Goal: Information Seeking & Learning: Learn about a topic

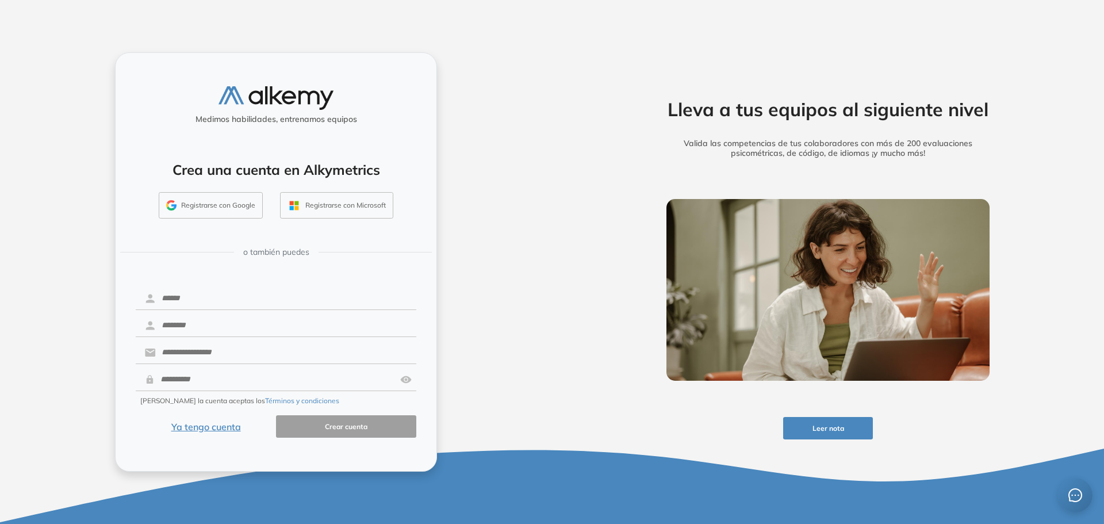
click at [226, 202] on button "Registrarse con Google" at bounding box center [211, 205] width 104 height 26
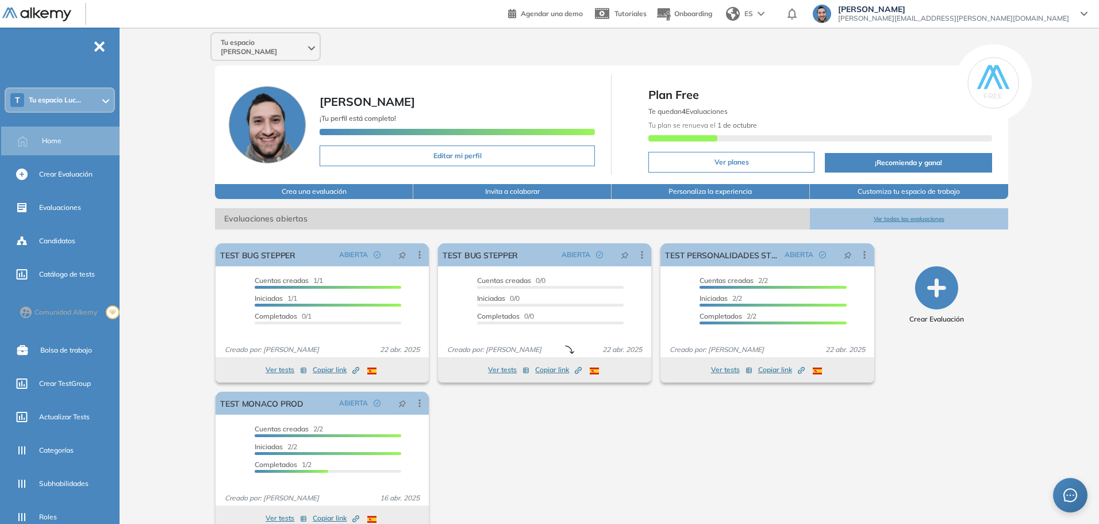
click at [60, 106] on div "T Tu espacio Luc..." at bounding box center [60, 100] width 108 height 23
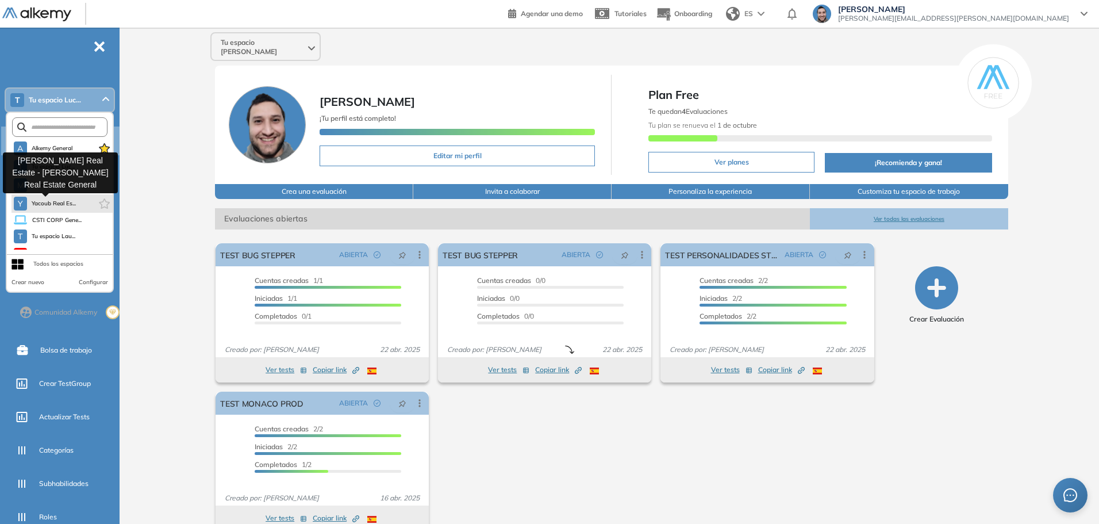
click at [68, 202] on span "Yacoub Real Es..." at bounding box center [54, 203] width 45 height 9
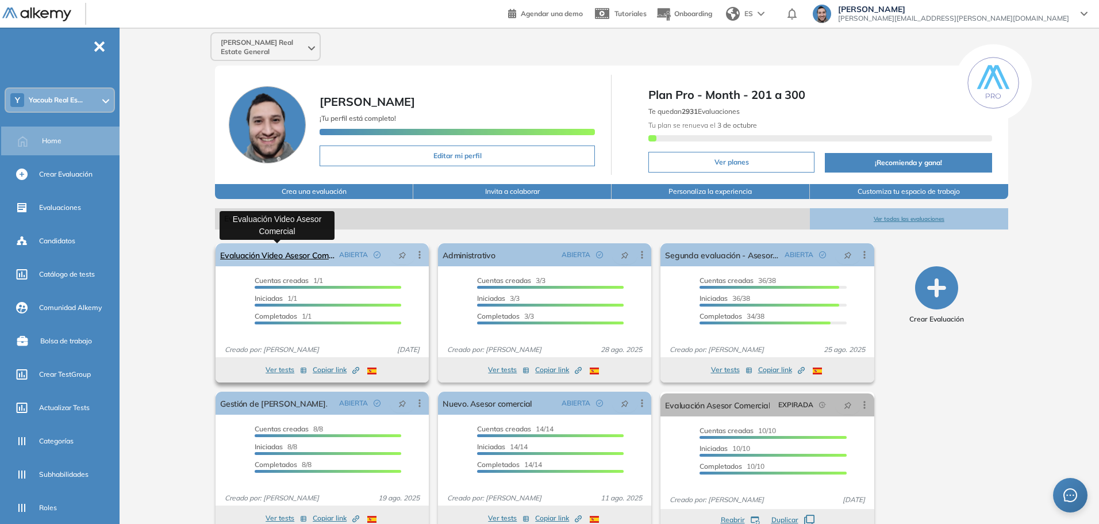
click at [273, 260] on link "Evaluación Video Asesor Comercial" at bounding box center [277, 254] width 114 height 23
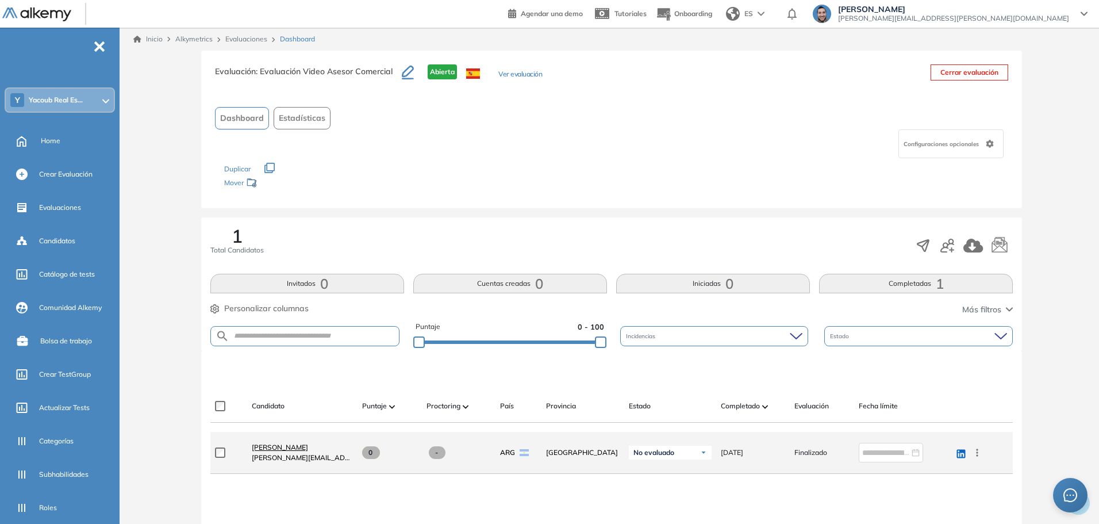
click at [290, 447] on span "Maria Azul Arigoni" at bounding box center [280, 447] width 56 height 9
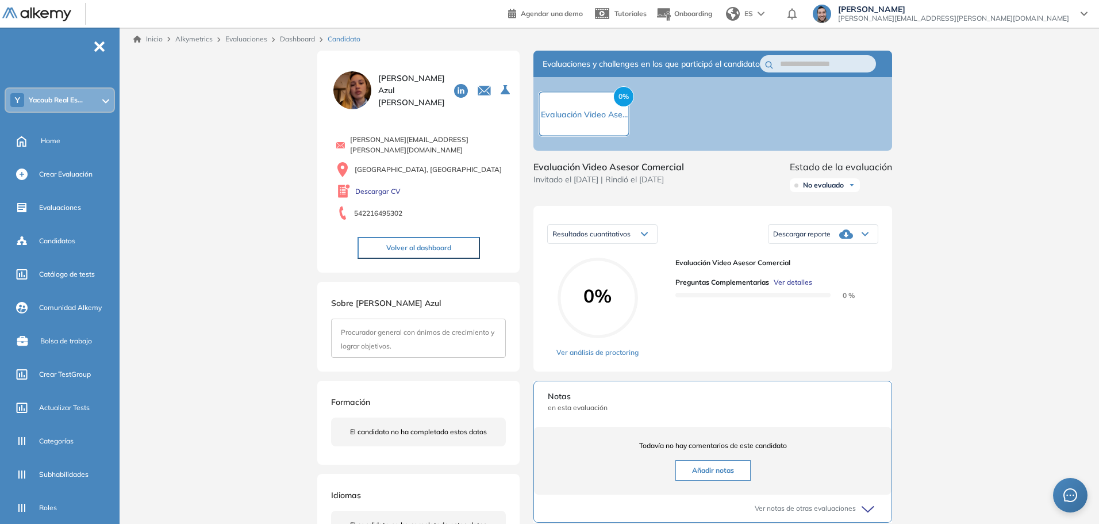
click at [789, 287] on span "Ver detalles" at bounding box center [793, 282] width 39 height 10
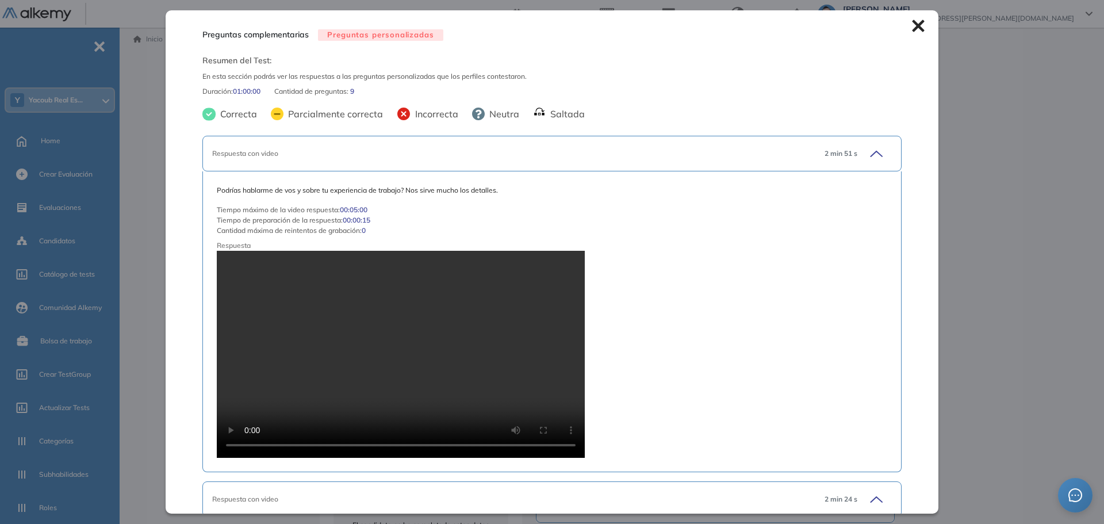
click at [874, 161] on div "2 min 51 s" at bounding box center [853, 153] width 76 height 16
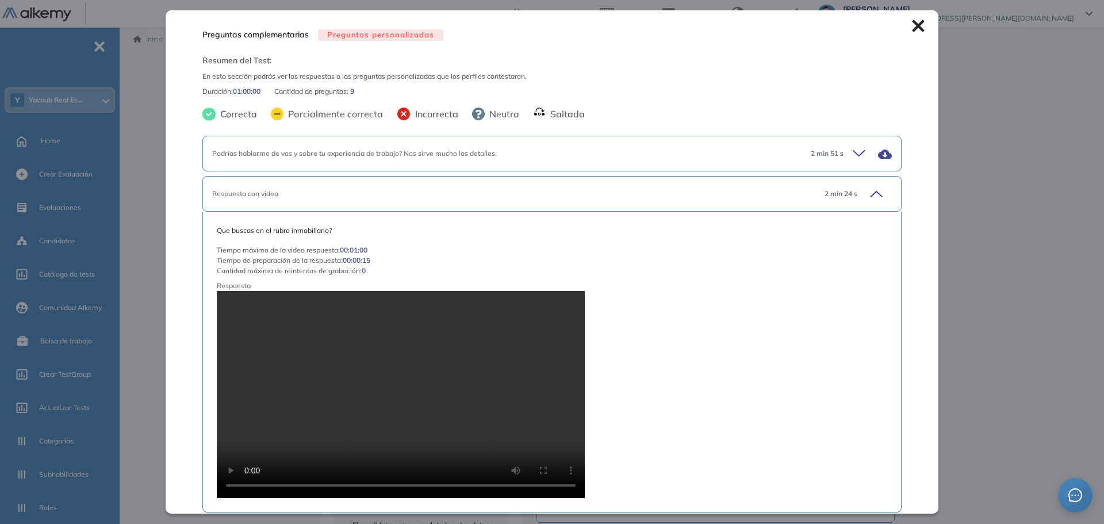
click at [871, 191] on icon at bounding box center [874, 194] width 16 height 16
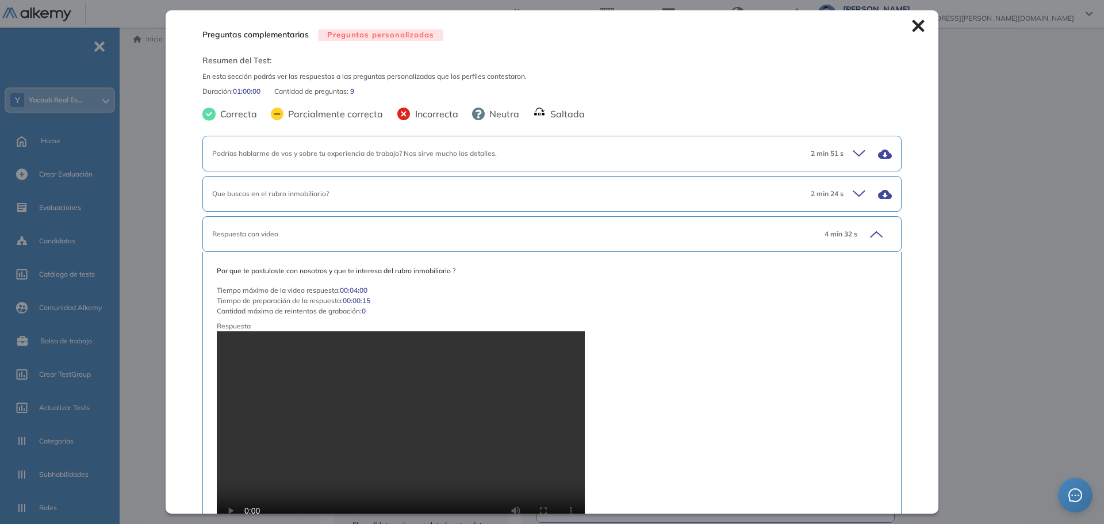
click at [866, 233] on icon at bounding box center [874, 234] width 16 height 16
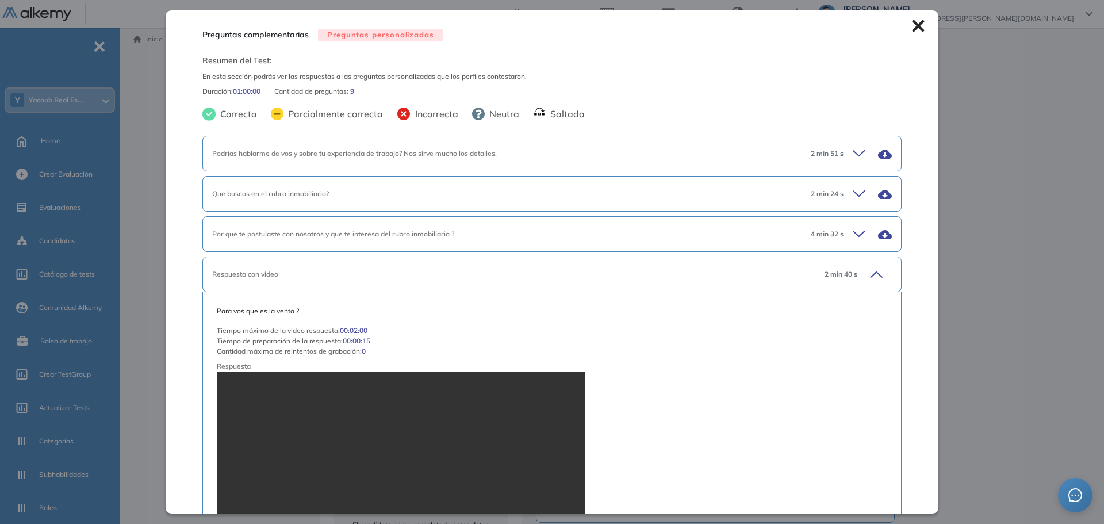
click at [853, 279] on div "2 min 40 s" at bounding box center [853, 274] width 76 height 16
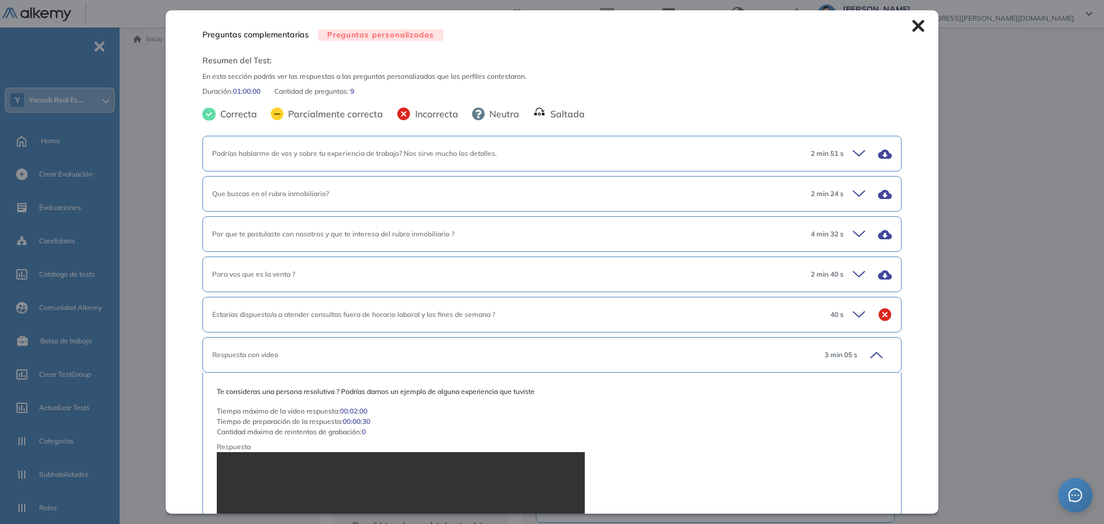
click at [853, 317] on icon at bounding box center [861, 314] width 16 height 16
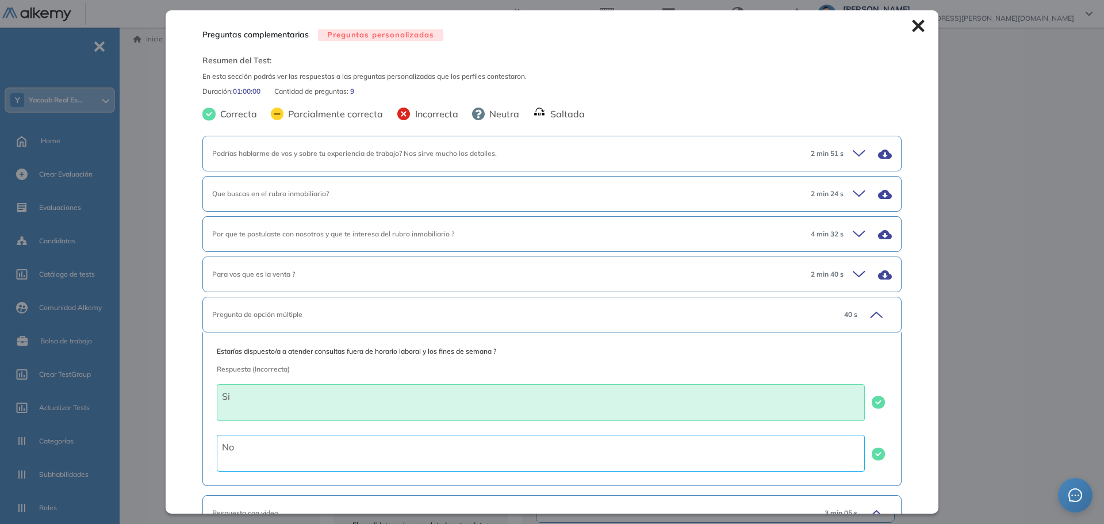
click at [848, 317] on span "40 s" at bounding box center [850, 314] width 13 height 10
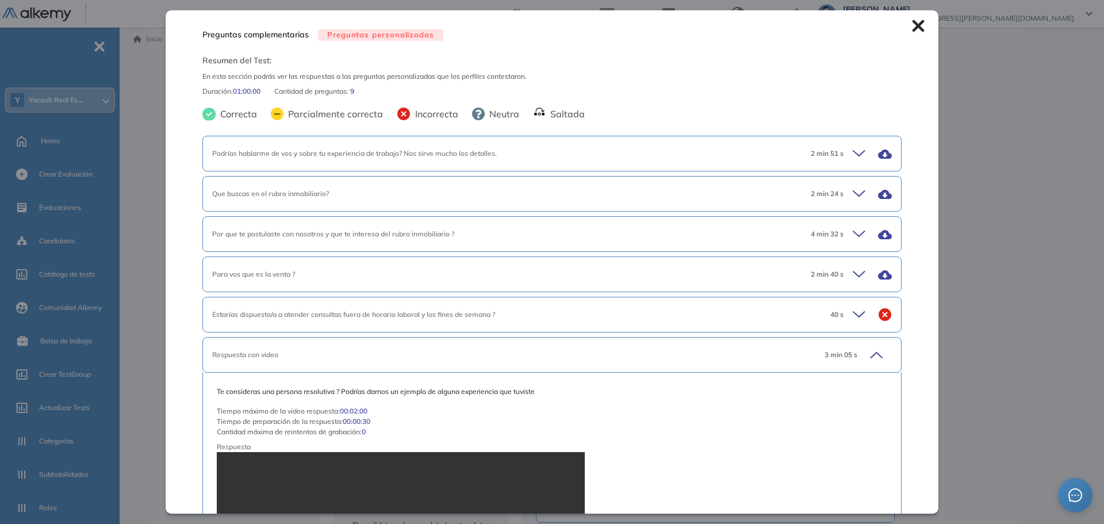
click at [857, 359] on div "3 min 05 s" at bounding box center [853, 355] width 76 height 16
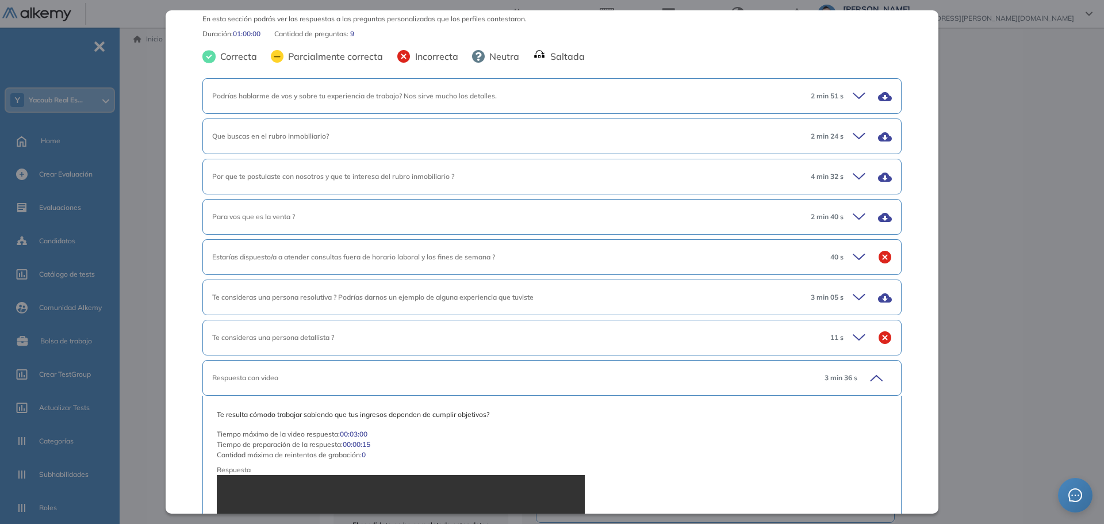
scroll to position [115, 0]
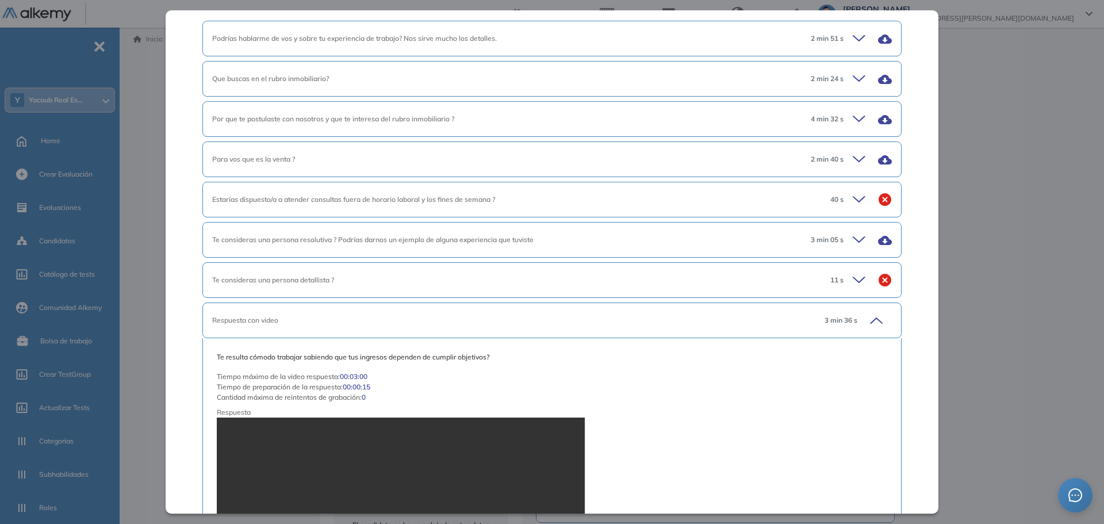
click at [866, 323] on icon at bounding box center [874, 320] width 16 height 16
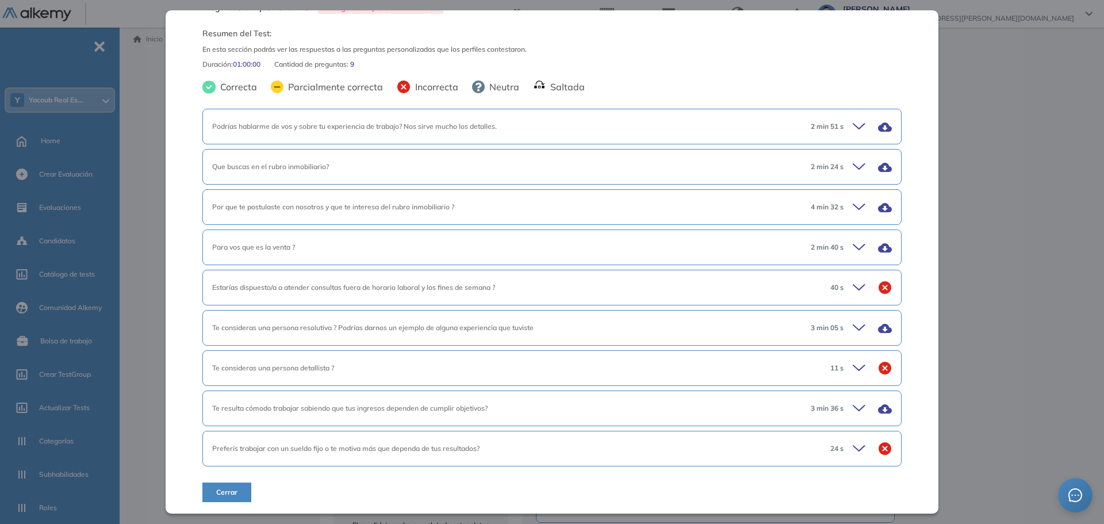
scroll to position [0, 0]
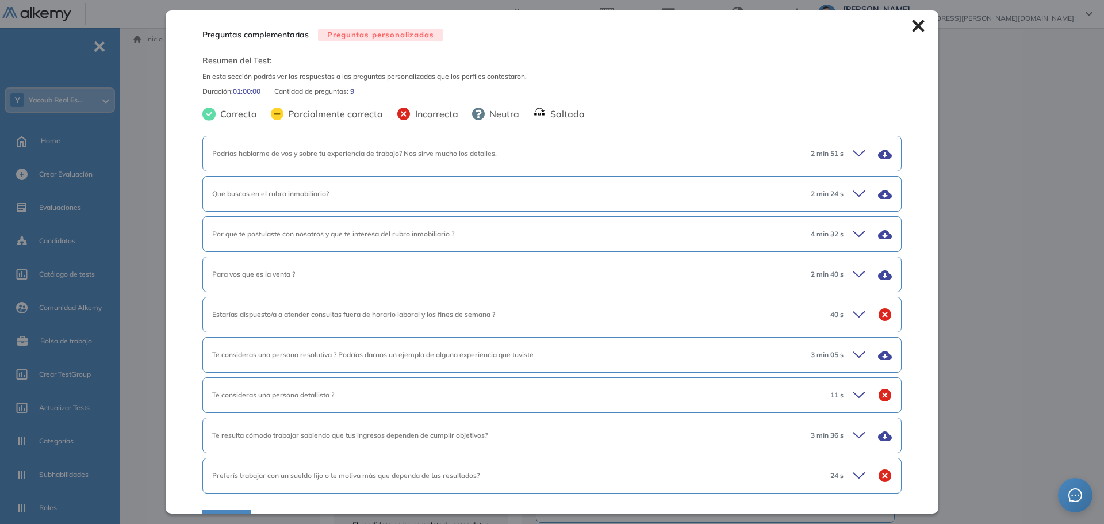
click at [853, 434] on icon at bounding box center [858, 434] width 11 height 5
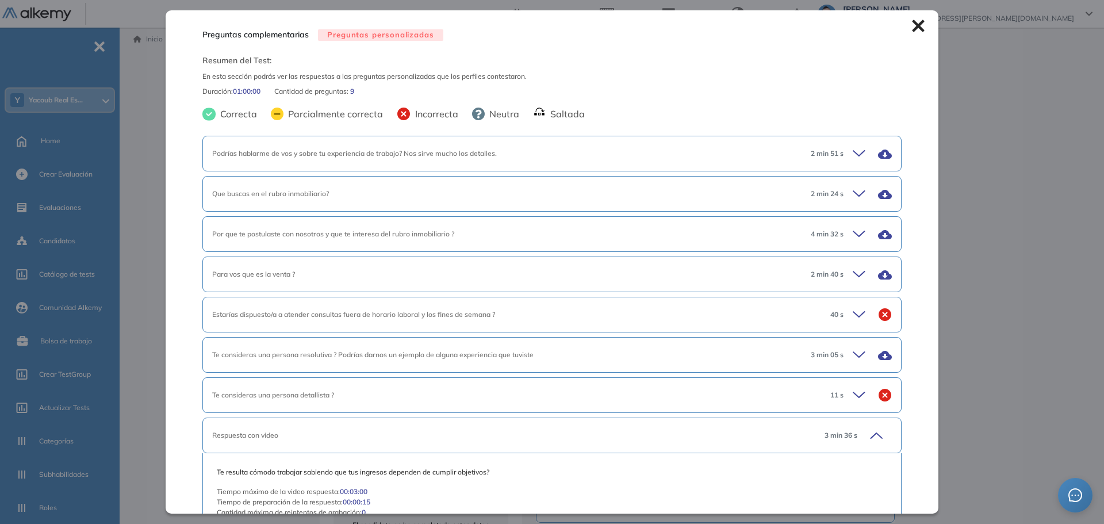
scroll to position [332, 0]
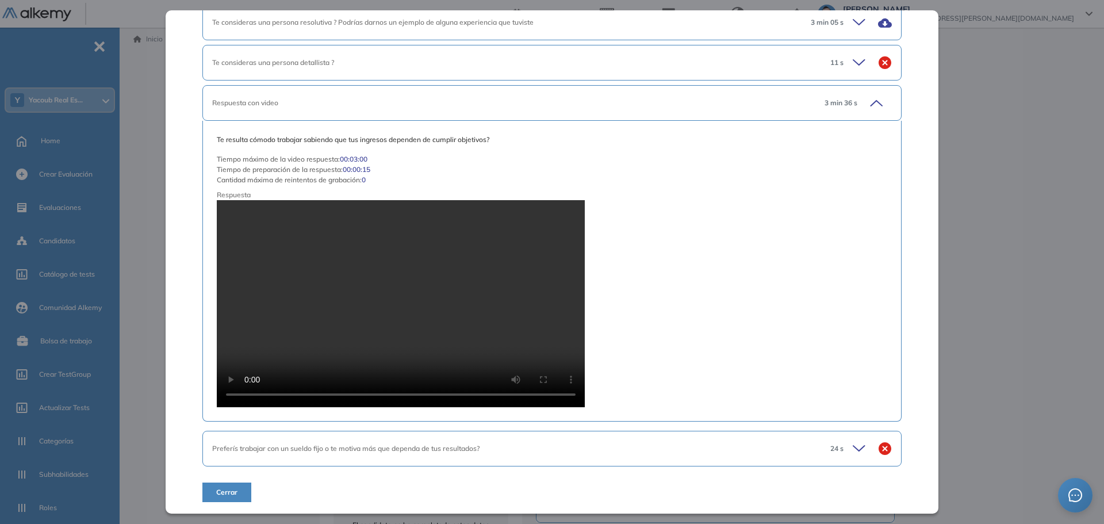
click at [866, 106] on icon at bounding box center [874, 103] width 16 height 16
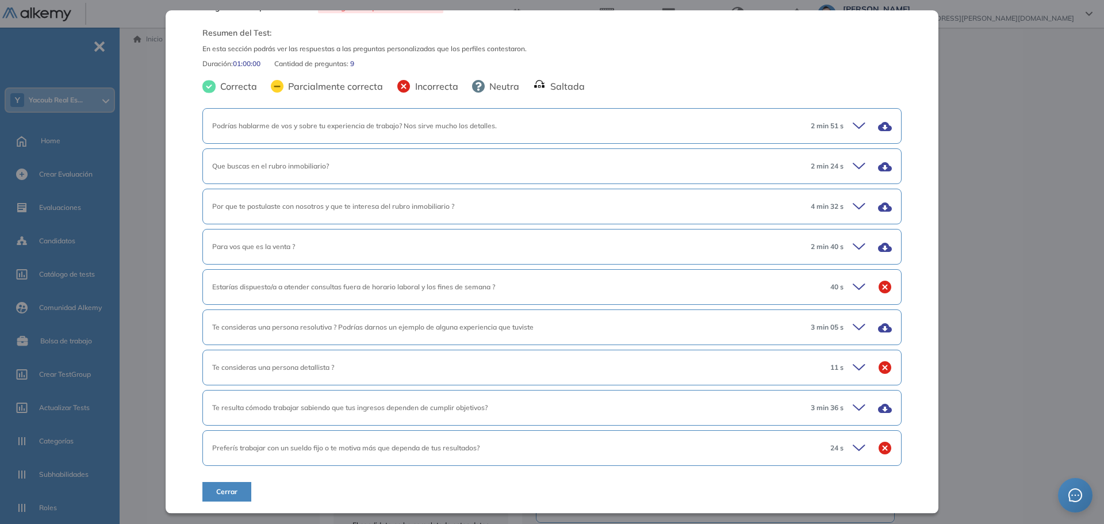
scroll to position [28, 0]
click at [853, 281] on icon at bounding box center [861, 287] width 16 height 16
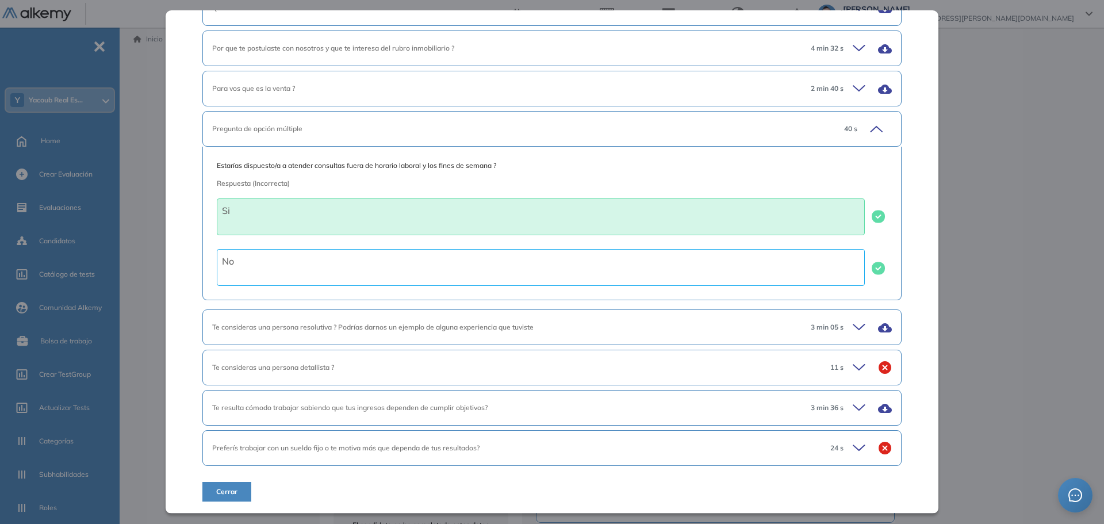
click at [853, 333] on icon at bounding box center [861, 327] width 16 height 16
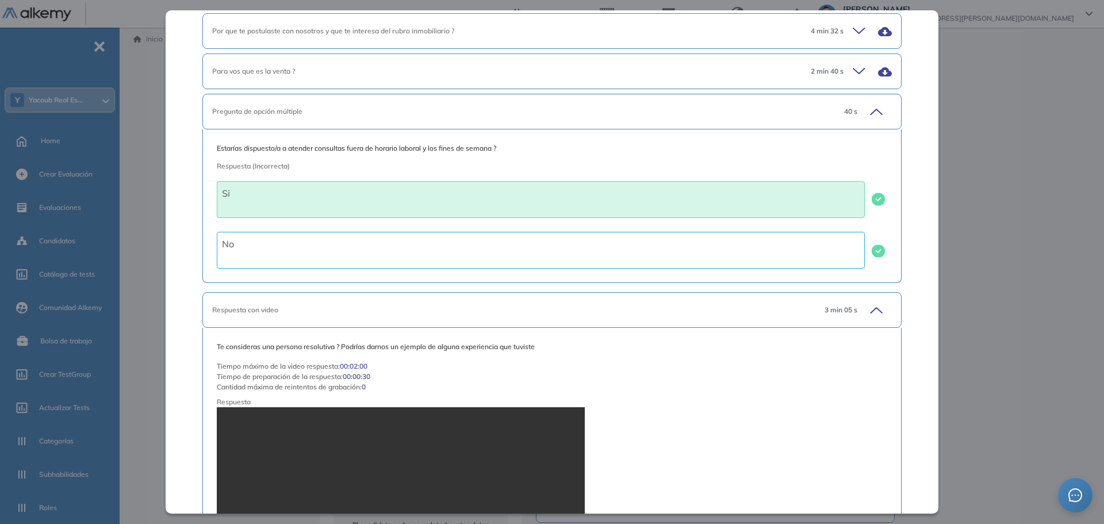
scroll to position [145, 0]
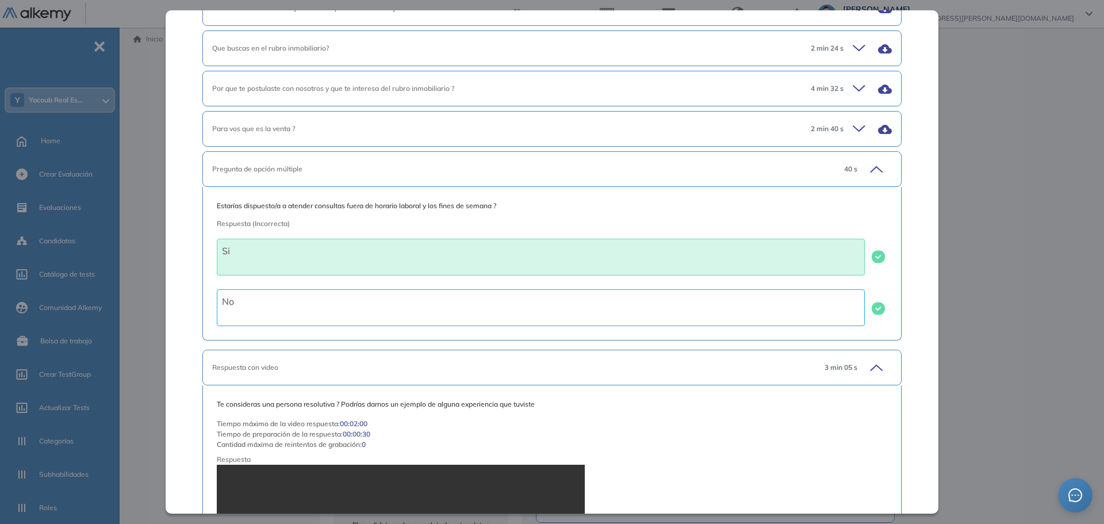
click at [869, 170] on icon at bounding box center [874, 169] width 16 height 16
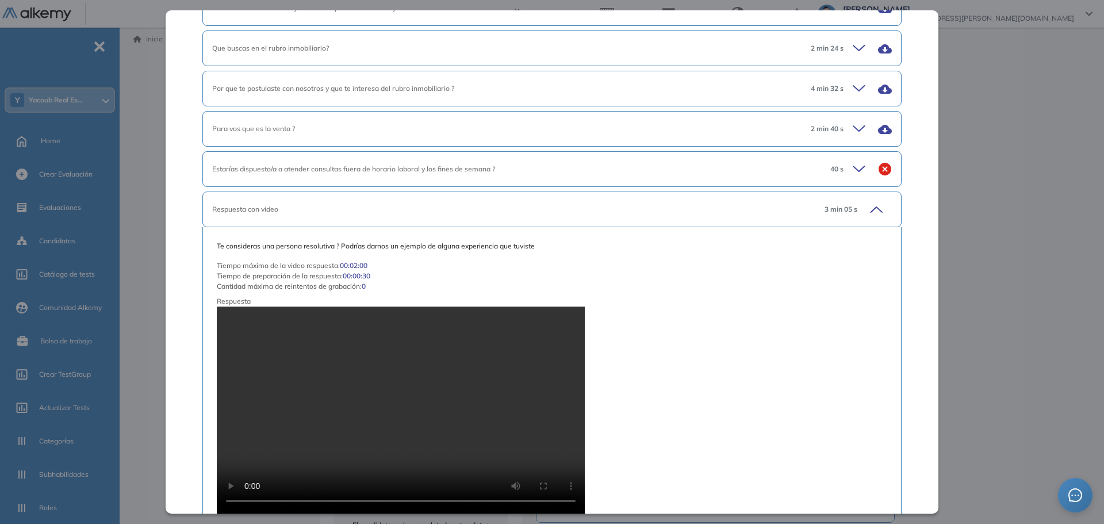
click at [866, 207] on icon at bounding box center [874, 209] width 16 height 16
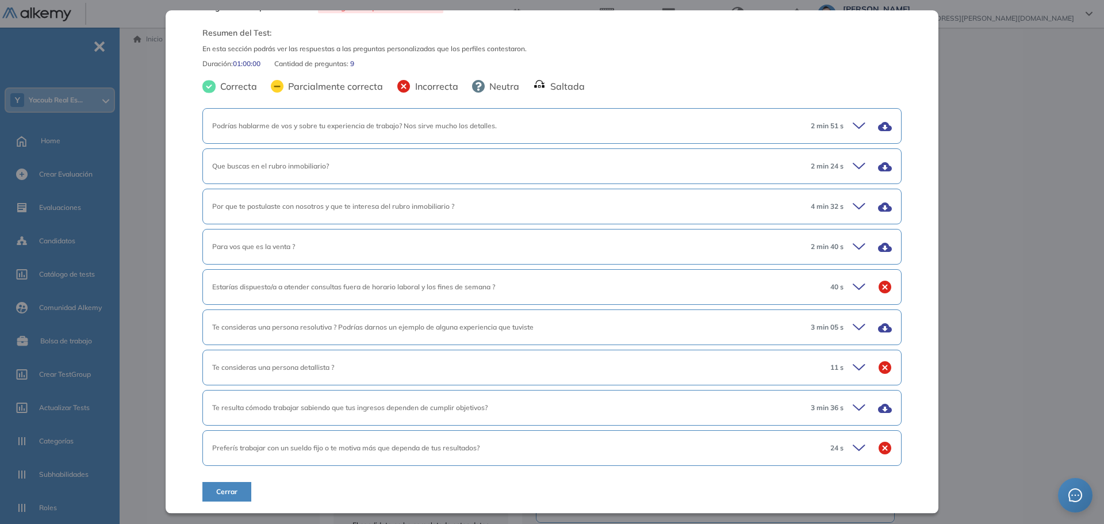
scroll to position [28, 0]
click at [853, 211] on icon at bounding box center [861, 206] width 16 height 16
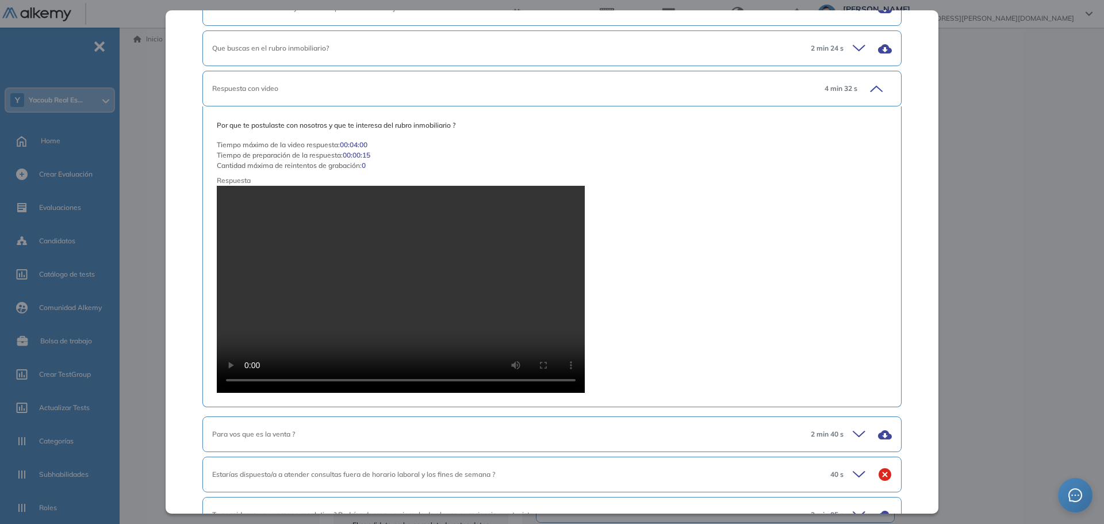
scroll to position [30, 0]
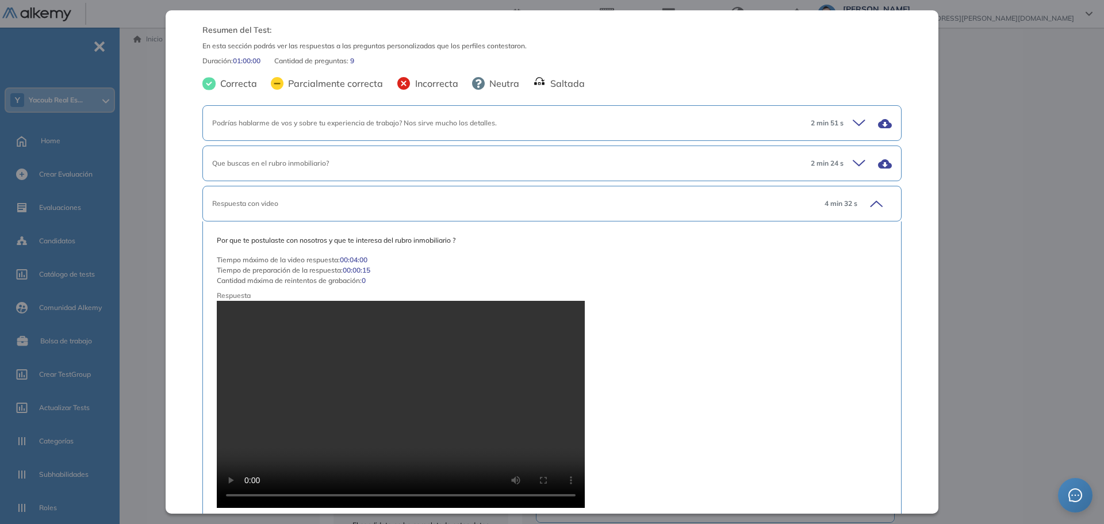
click at [840, 159] on div "2 min 24 s" at bounding box center [846, 163] width 90 height 16
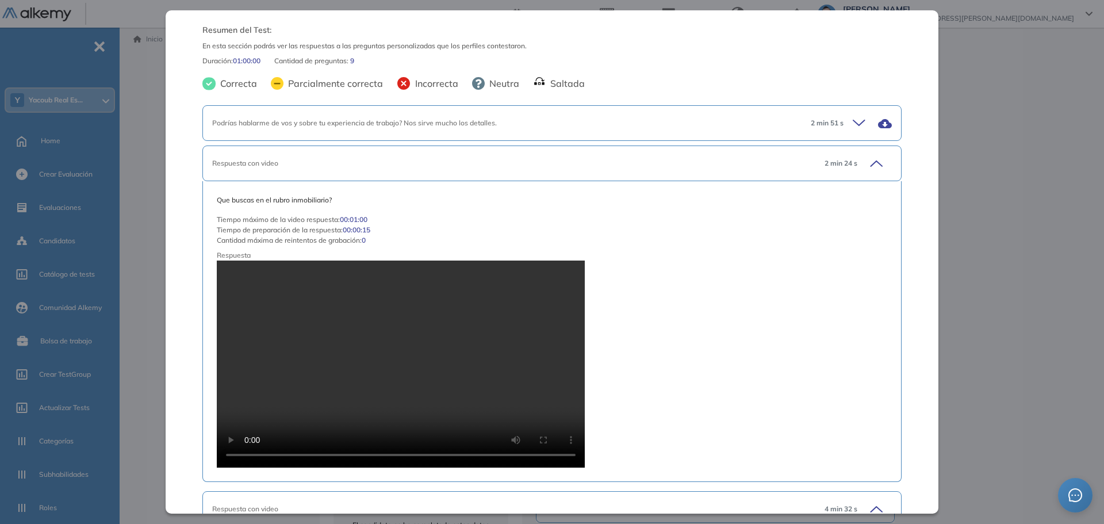
click at [861, 129] on div "2 min 51 s" at bounding box center [846, 123] width 90 height 16
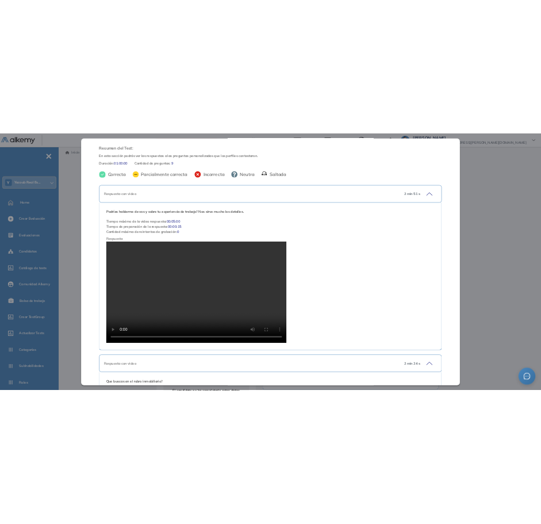
scroll to position [145, 0]
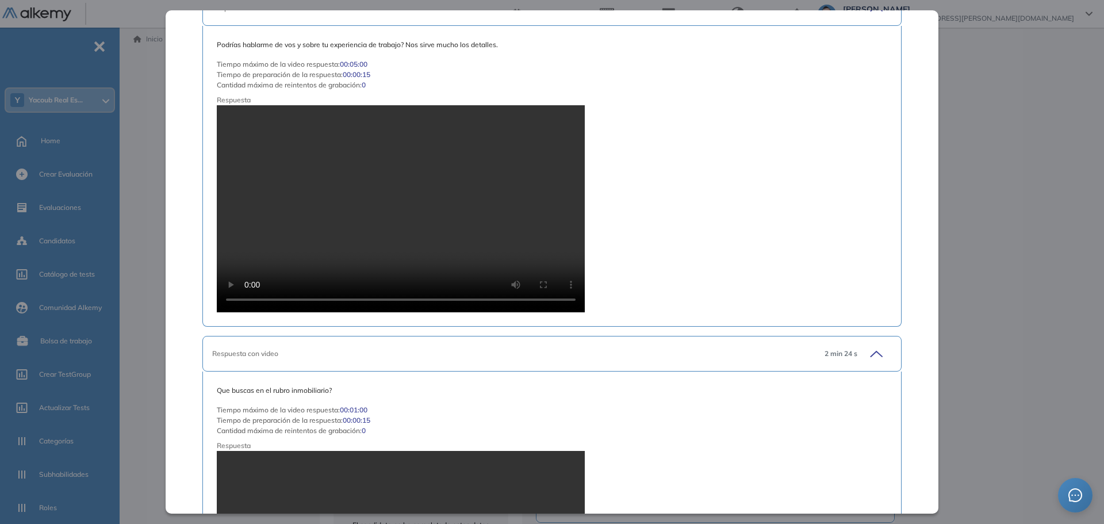
click at [753, 260] on div "Podrías hablarme de vos y sobre tu experiencia de trabajo? Nos sirve mucho los …" at bounding box center [552, 176] width 670 height 273
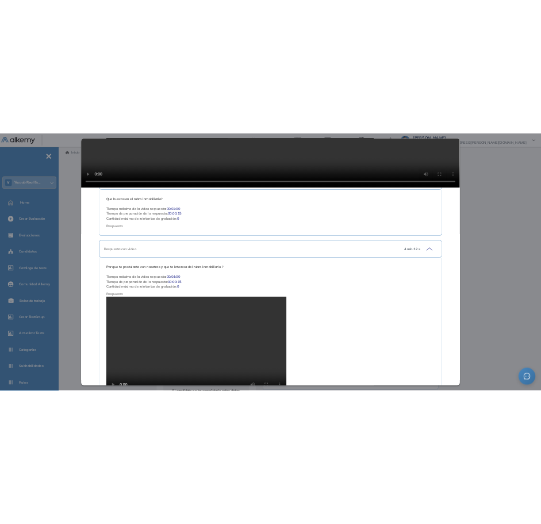
scroll to position [172, 0]
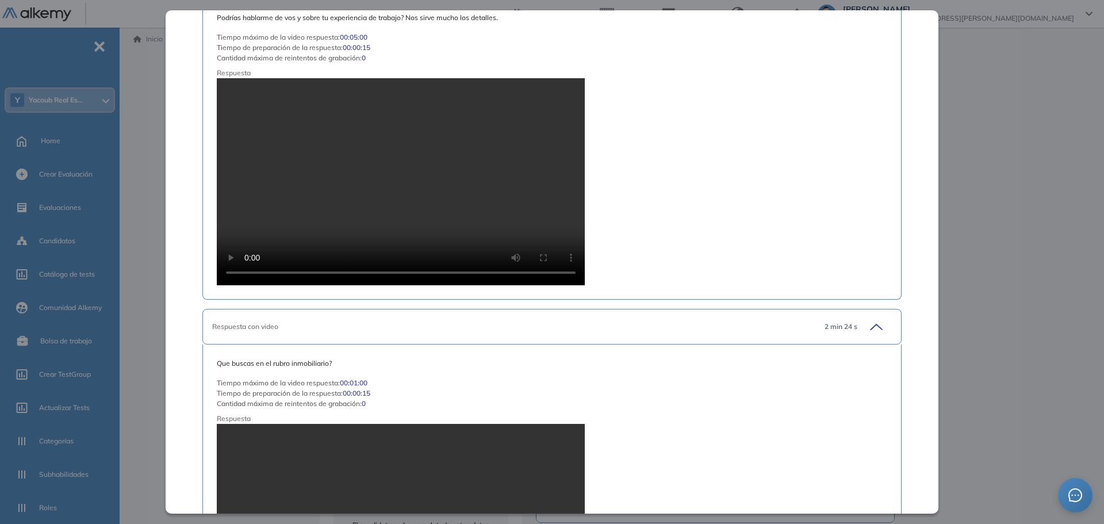
click at [727, 194] on div "Podrías hablarme de vos y sobre tu experiencia de trabajo? Nos sirve mucho los …" at bounding box center [552, 149] width 670 height 273
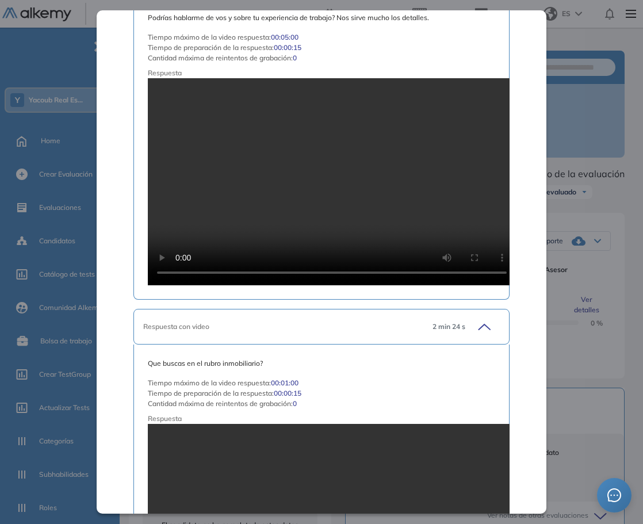
scroll to position [0, 0]
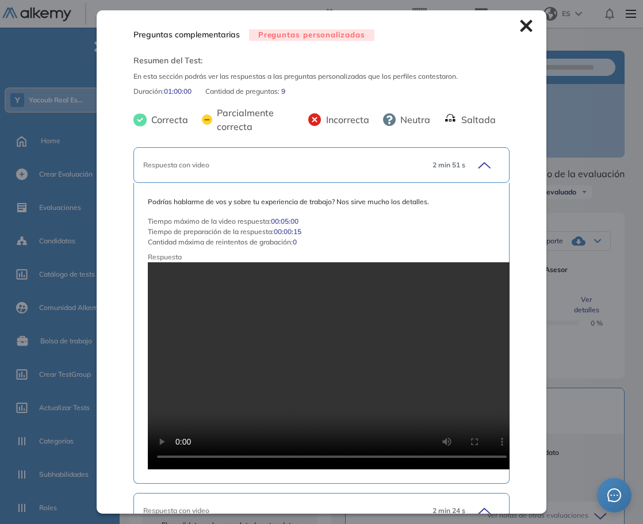
click at [520, 28] on icon at bounding box center [526, 26] width 12 height 12
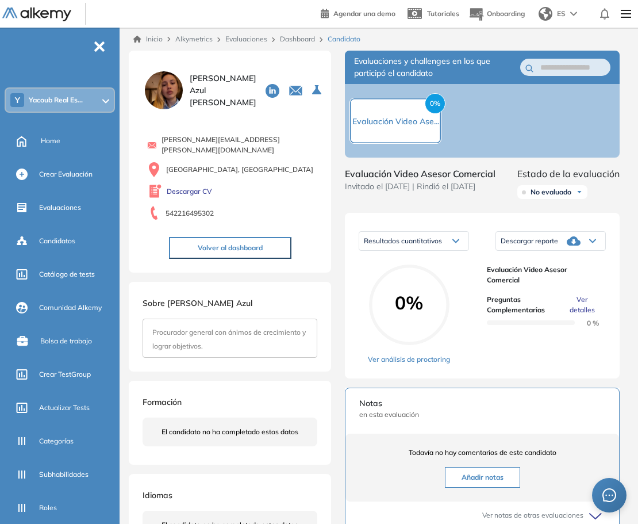
click at [584, 315] on span "Ver detalles" at bounding box center [583, 304] width 28 height 21
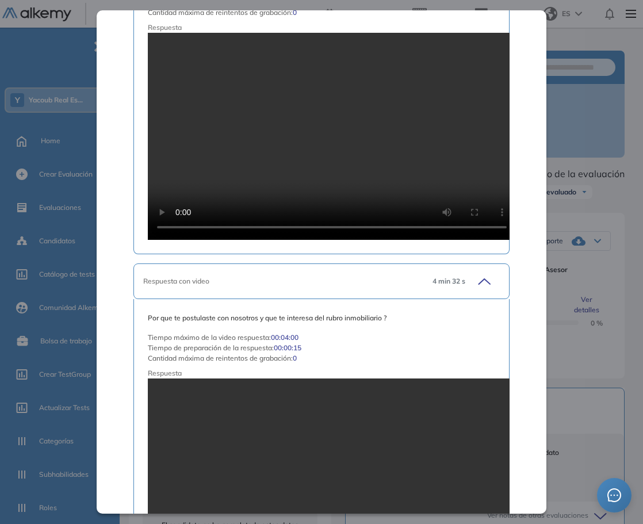
scroll to position [747, 0]
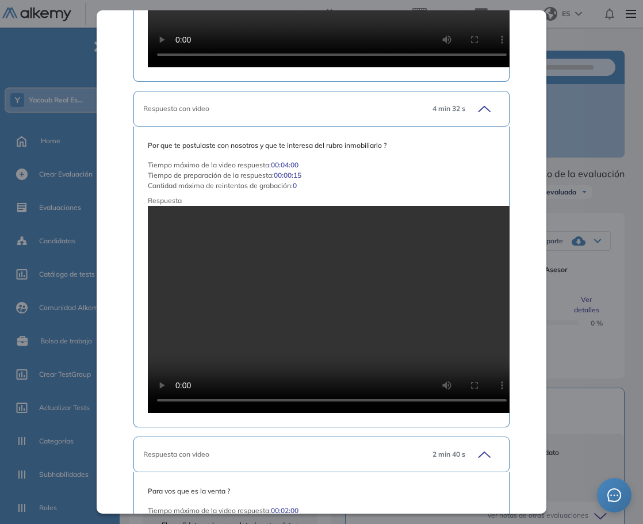
click at [511, 388] on div "Preguntas complementarias Preguntas personalizadas Resumen del Test: En esta se…" at bounding box center [322, 261] width 450 height 502
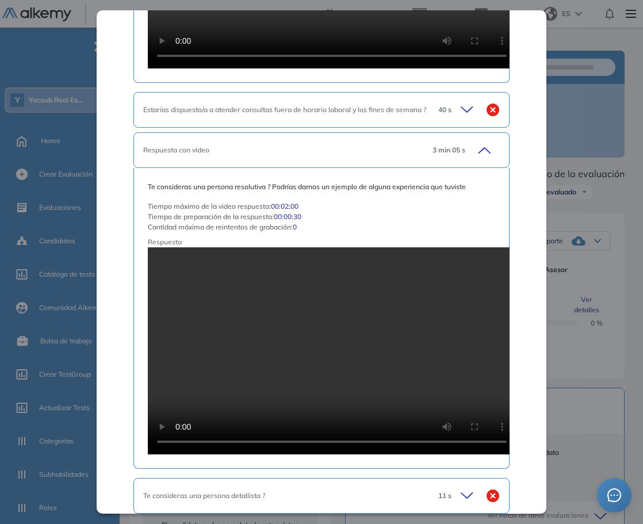
scroll to position [1870, 0]
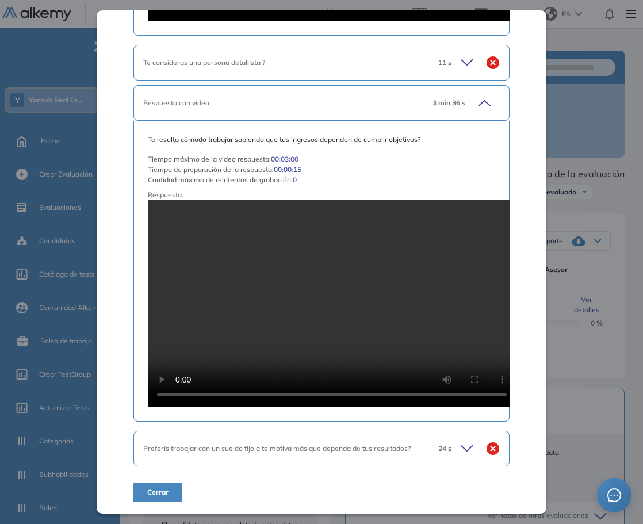
click at [461, 452] on icon at bounding box center [469, 448] width 16 height 16
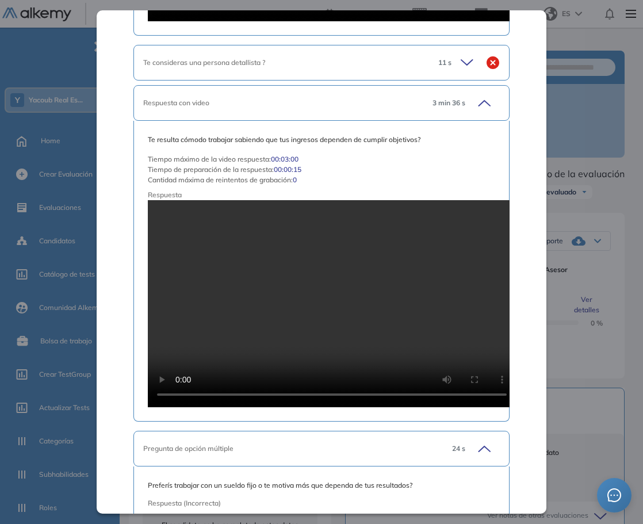
scroll to position [2028, 0]
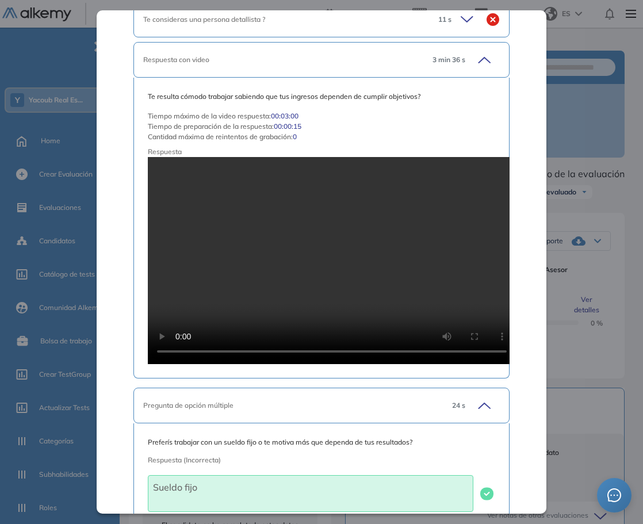
click at [462, 402] on div "24 s" at bounding box center [471, 405] width 57 height 16
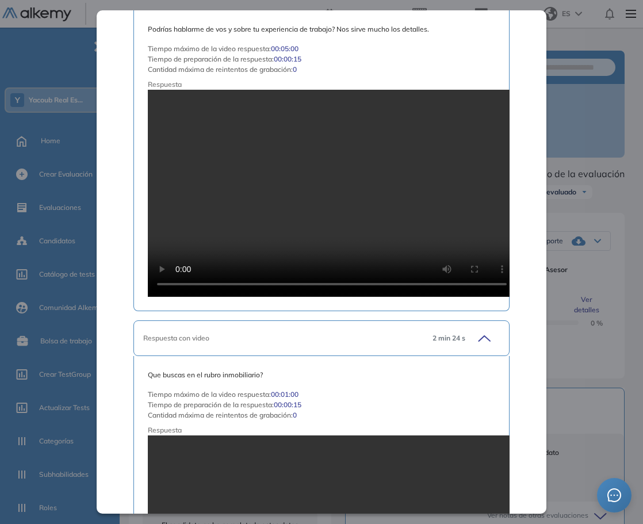
scroll to position [115, 0]
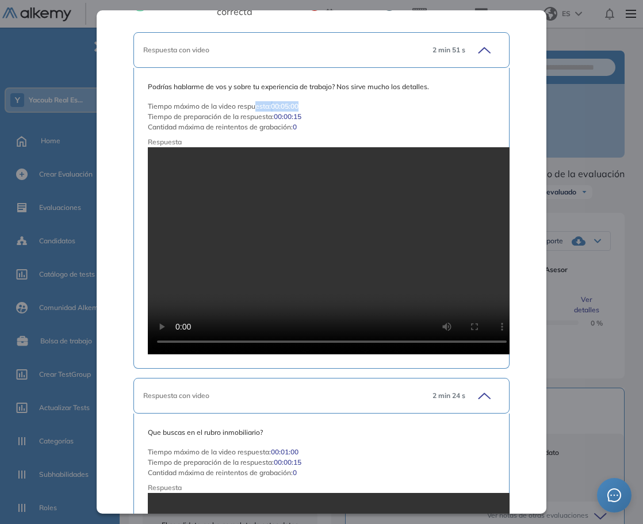
drag, startPoint x: 255, startPoint y: 104, endPoint x: 352, endPoint y: 105, distance: 97.2
click at [352, 105] on div "Tiempo máximo de la video respuesta : 00:05:00" at bounding box center [322, 106] width 348 height 10
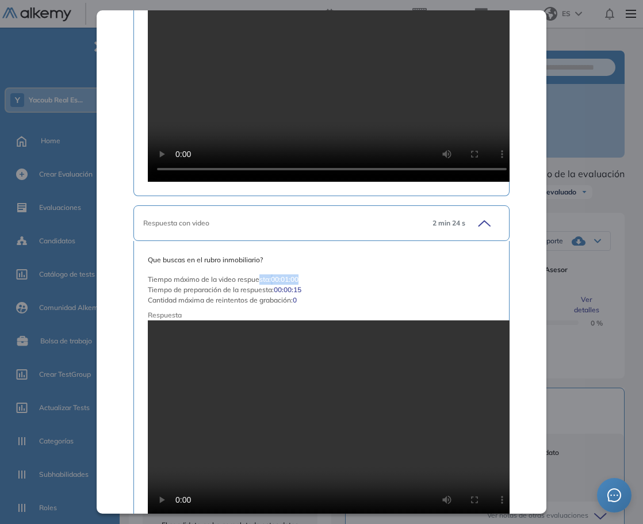
drag, startPoint x: 256, startPoint y: 279, endPoint x: 348, endPoint y: 270, distance: 91.8
click at [348, 270] on div "Que buscas en el rubro inmobiliario? Tiempo máximo de la video respuesta : 00:0…" at bounding box center [322, 391] width 348 height 273
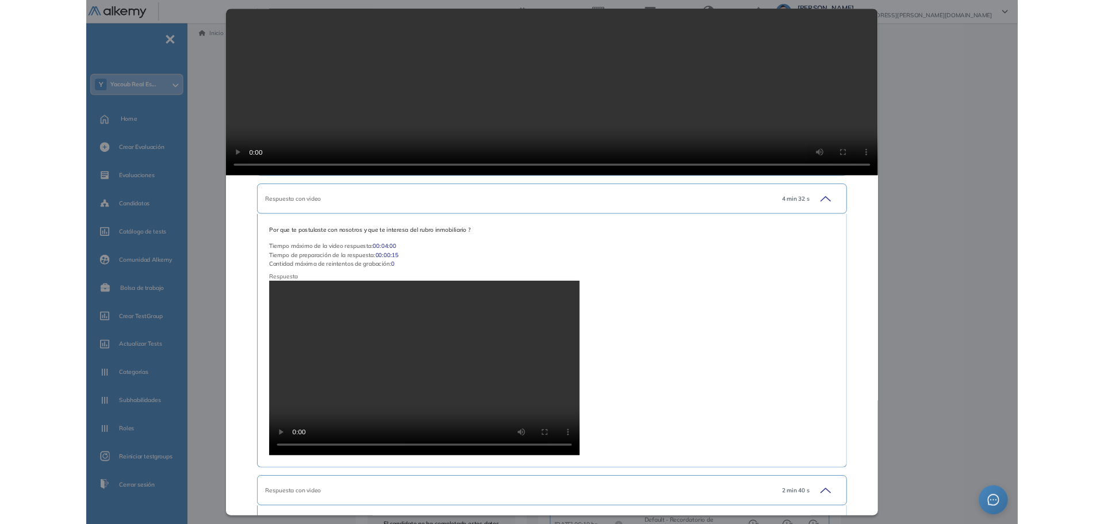
scroll to position [391, 0]
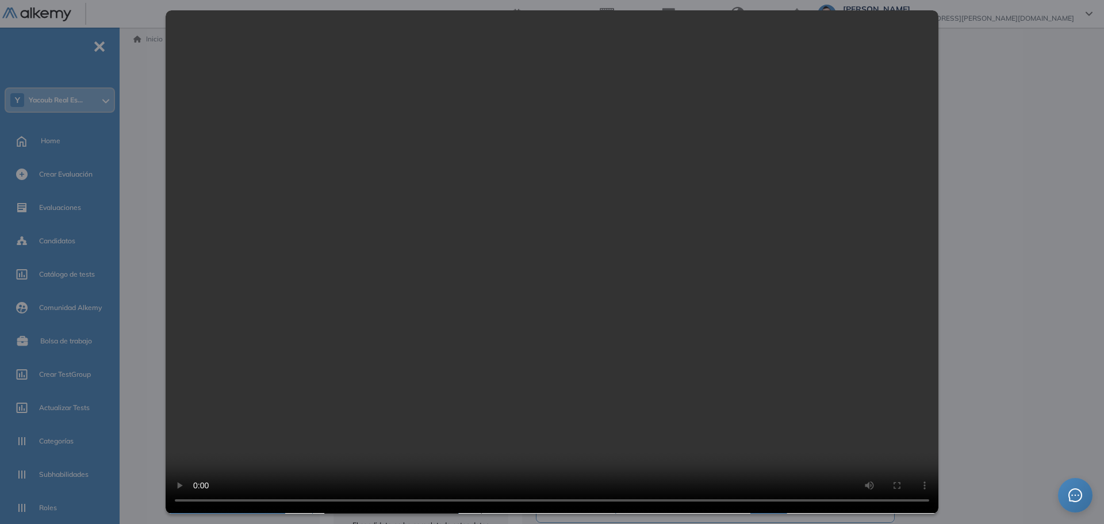
scroll to position [287, 0]
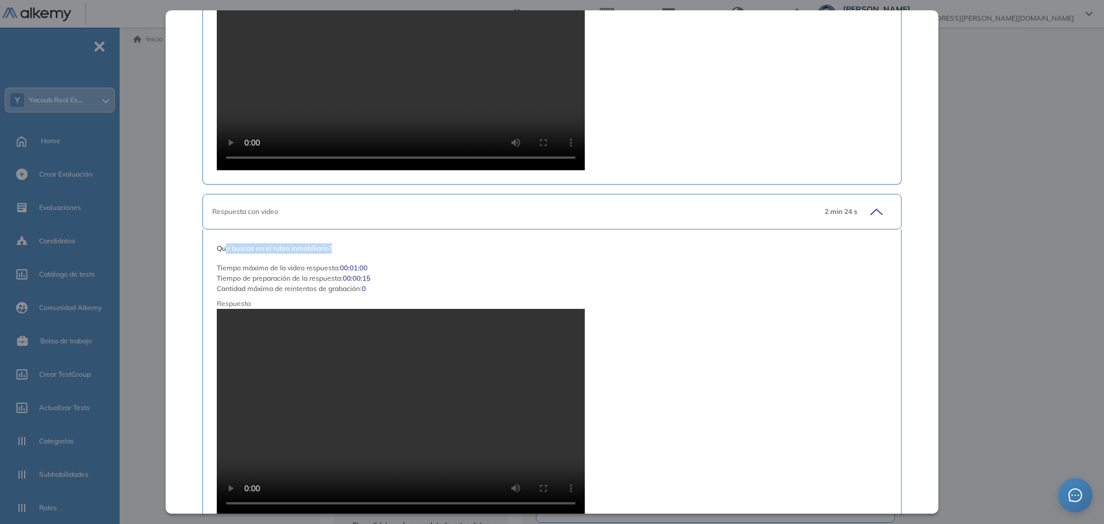
drag, startPoint x: 227, startPoint y: 247, endPoint x: 421, endPoint y: 258, distance: 194.6
click at [421, 258] on div "Que buscas en el rubro inmobiliario? Tiempo máximo de la video respuesta : 00:0…" at bounding box center [552, 379] width 670 height 273
drag, startPoint x: 228, startPoint y: 247, endPoint x: 465, endPoint y: 270, distance: 237.4
click at [433, 254] on div "Que buscas en el rubro inmobiliario? Tiempo máximo de la video respuesta : 00:0…" at bounding box center [552, 379] width 670 height 273
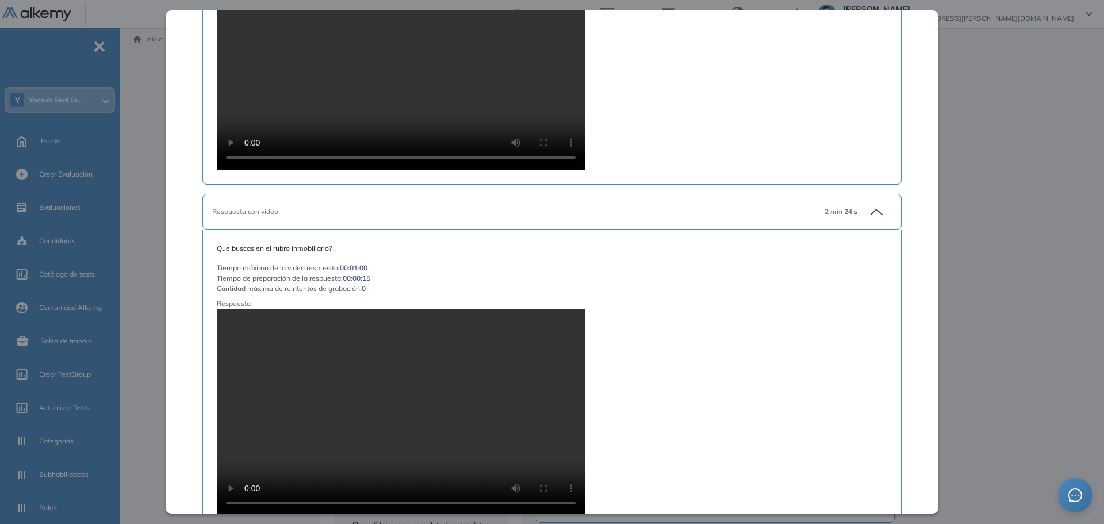
click at [470, 272] on div "Tiempo máximo de la video respuesta : 00:01:00" at bounding box center [552, 268] width 670 height 10
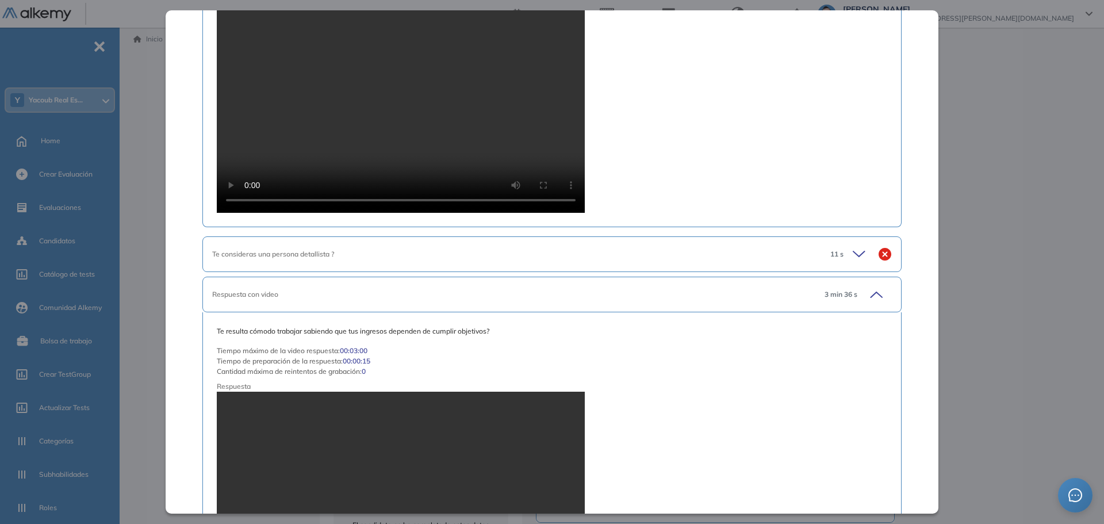
scroll to position [1725, 0]
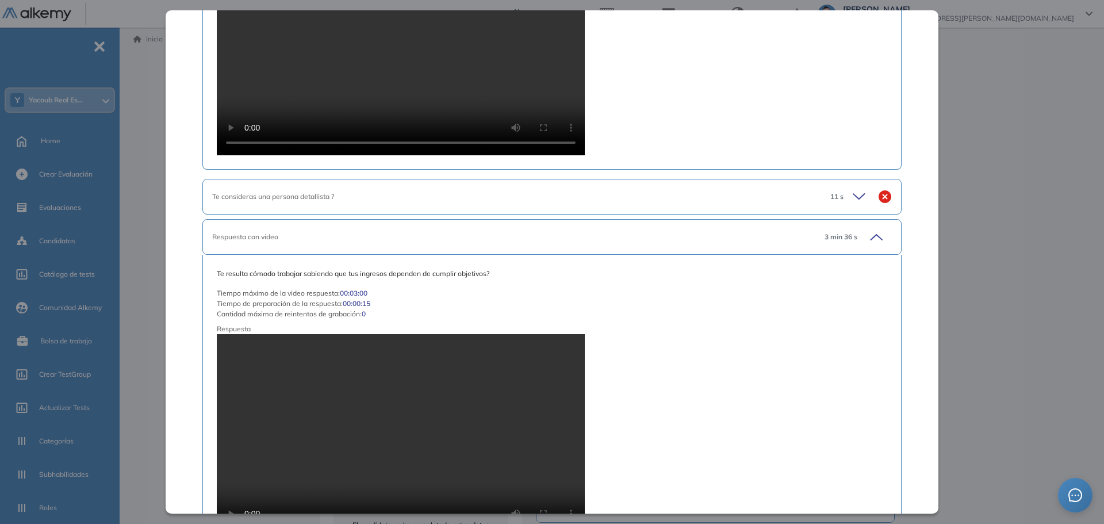
click at [613, 201] on div "Te consideras una persona detallista ?" at bounding box center [516, 196] width 609 height 10
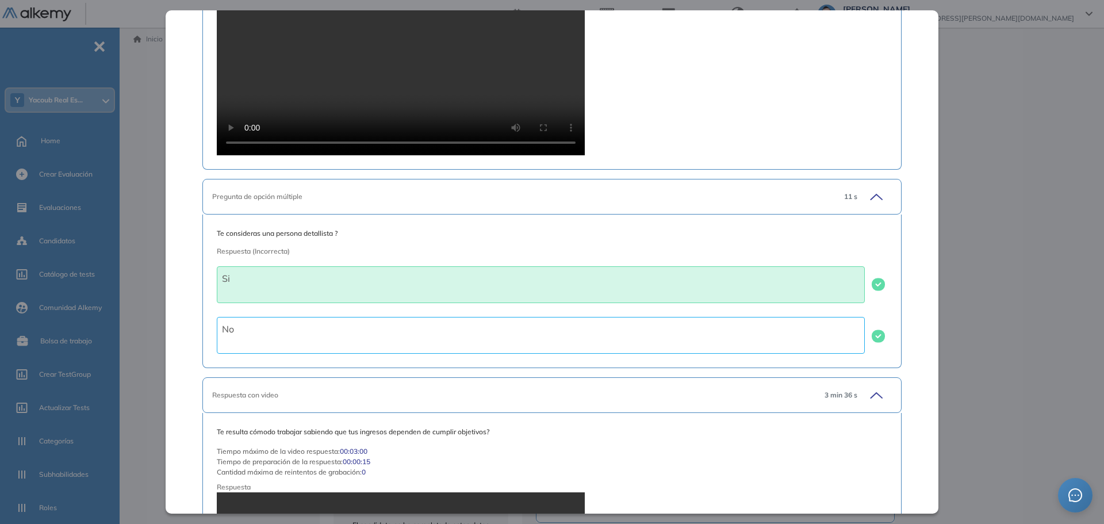
click at [613, 201] on div "Pregunta de opción múltiple" at bounding box center [518, 196] width 612 height 10
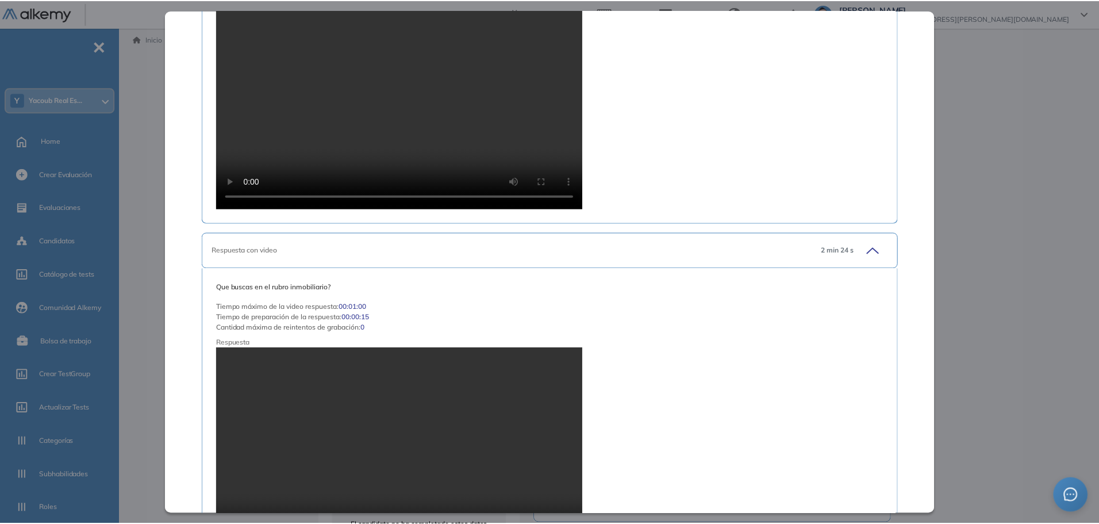
scroll to position [0, 0]
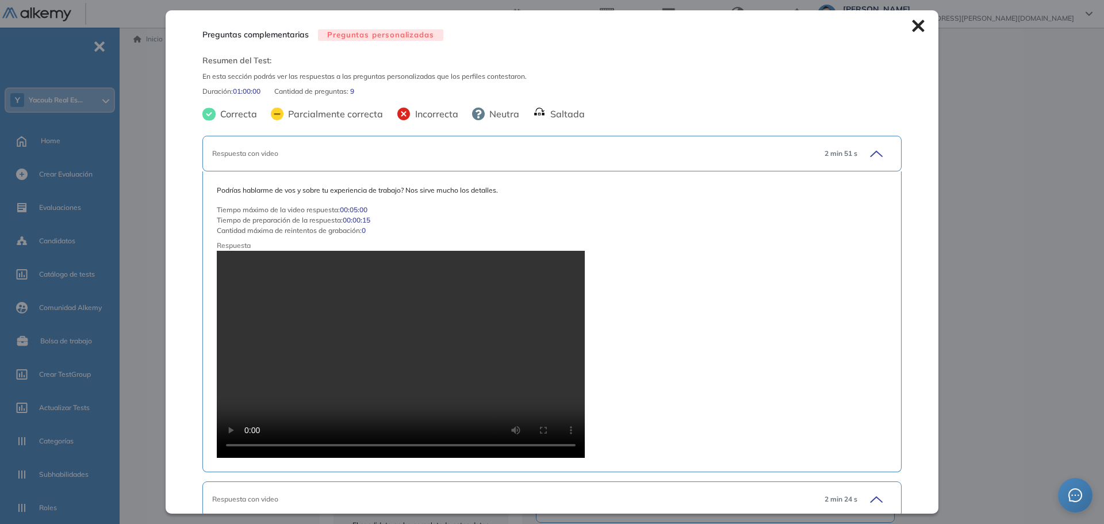
click at [912, 27] on icon at bounding box center [918, 26] width 12 height 12
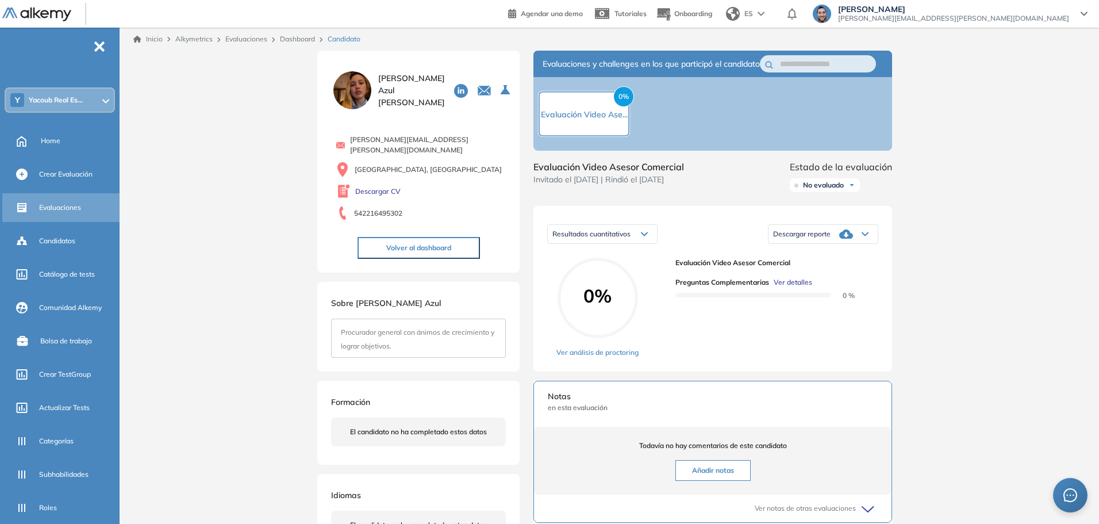
click at [74, 206] on span "Evaluaciones" at bounding box center [60, 207] width 42 height 10
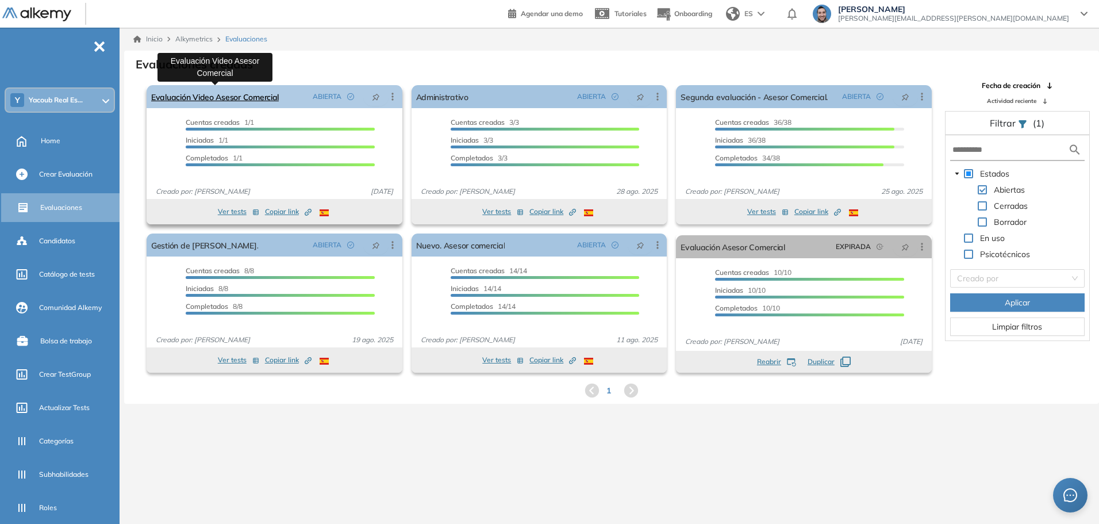
click at [271, 94] on link "Evaluación Video Asesor Comercial" at bounding box center [215, 96] width 128 height 23
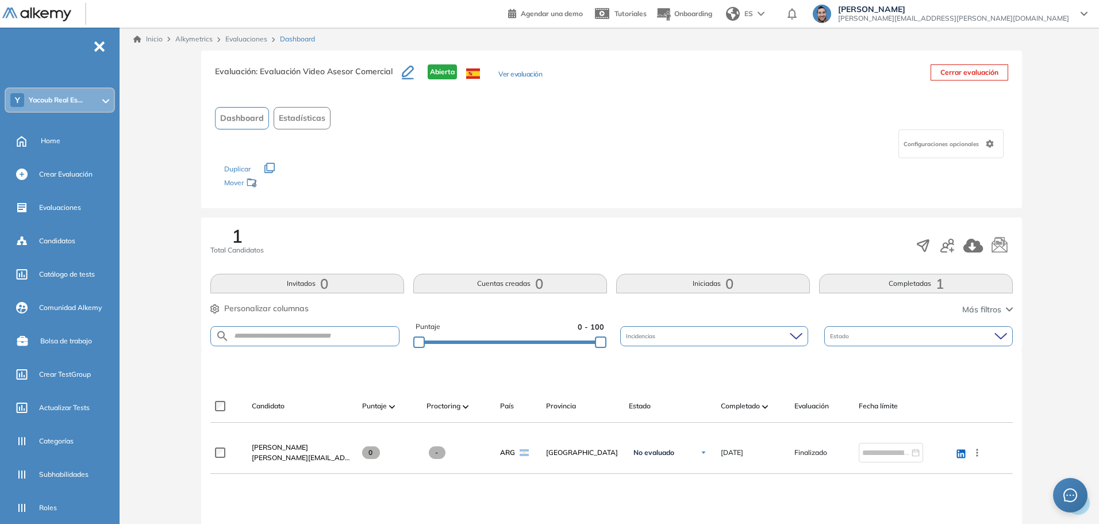
scroll to position [115, 0]
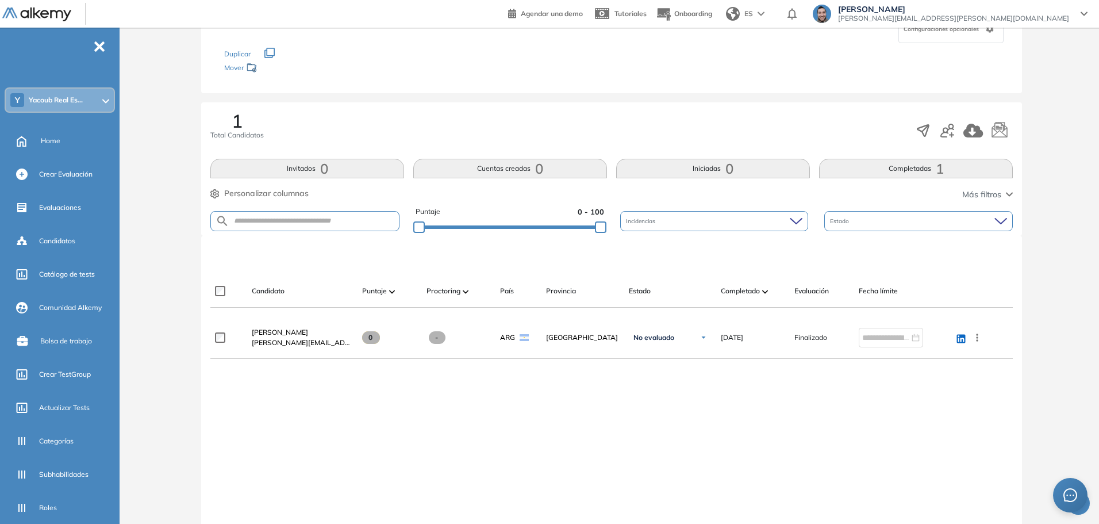
click at [284, 330] on span "Maria Azul Arigoni" at bounding box center [280, 332] width 56 height 9
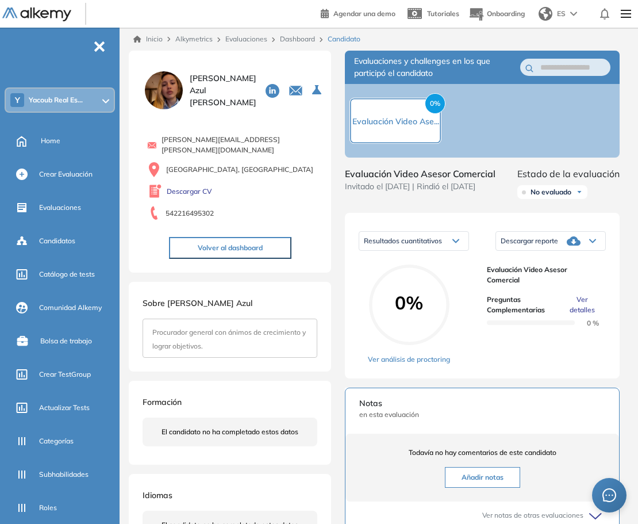
click at [580, 310] on span "Ver detalles" at bounding box center [583, 304] width 28 height 21
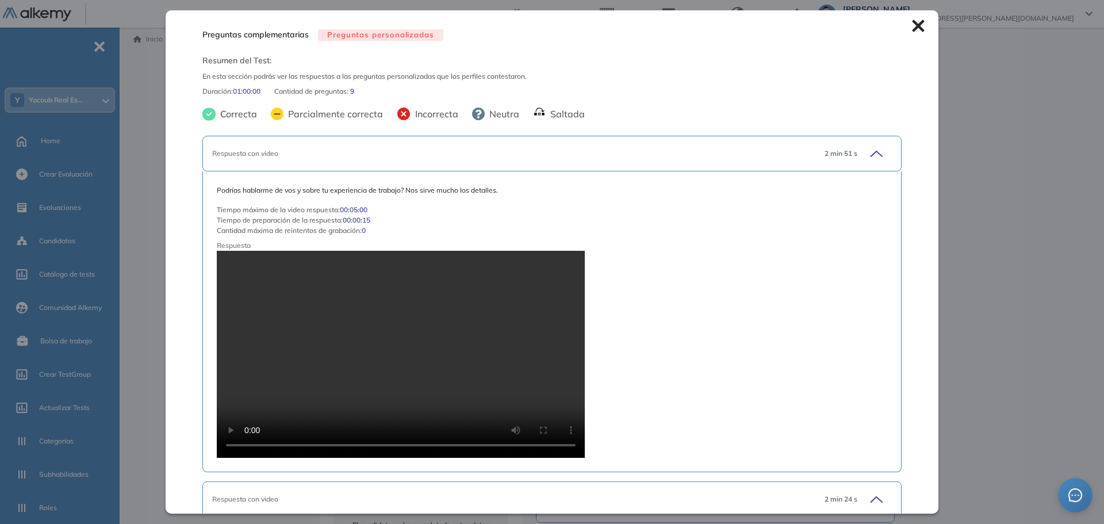
click at [912, 26] on icon at bounding box center [918, 26] width 12 height 12
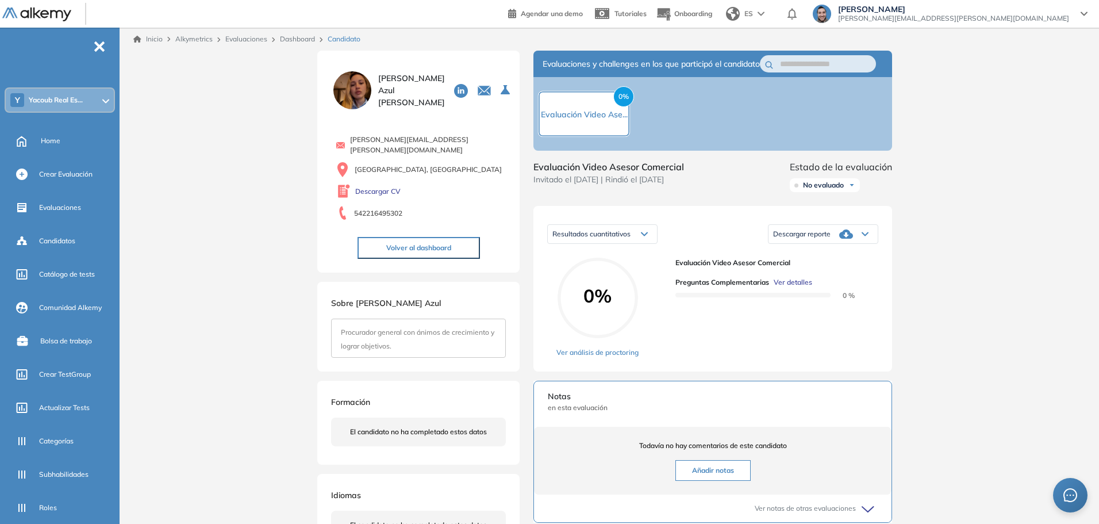
click at [789, 287] on span "Ver detalles" at bounding box center [793, 282] width 39 height 10
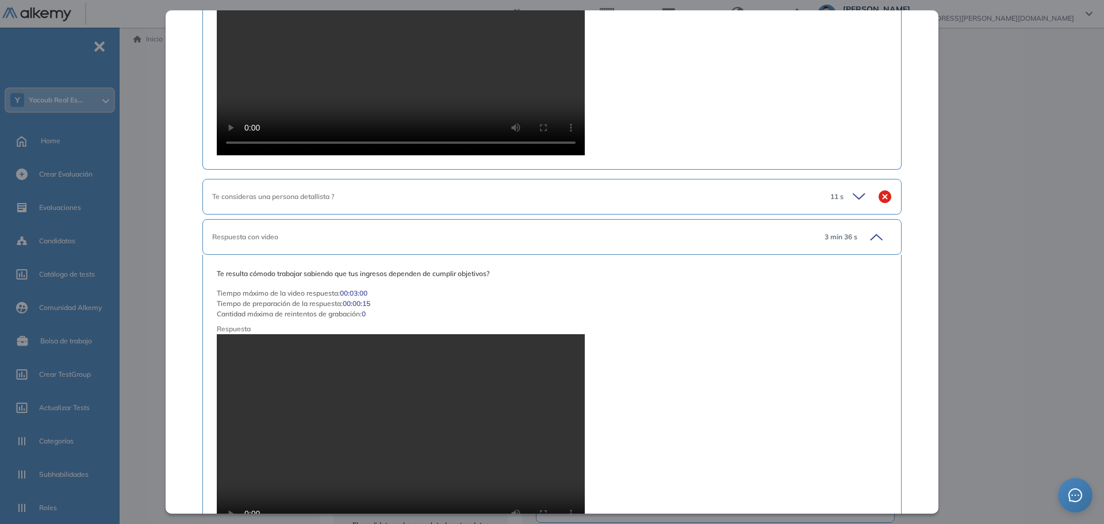
scroll to position [1859, 0]
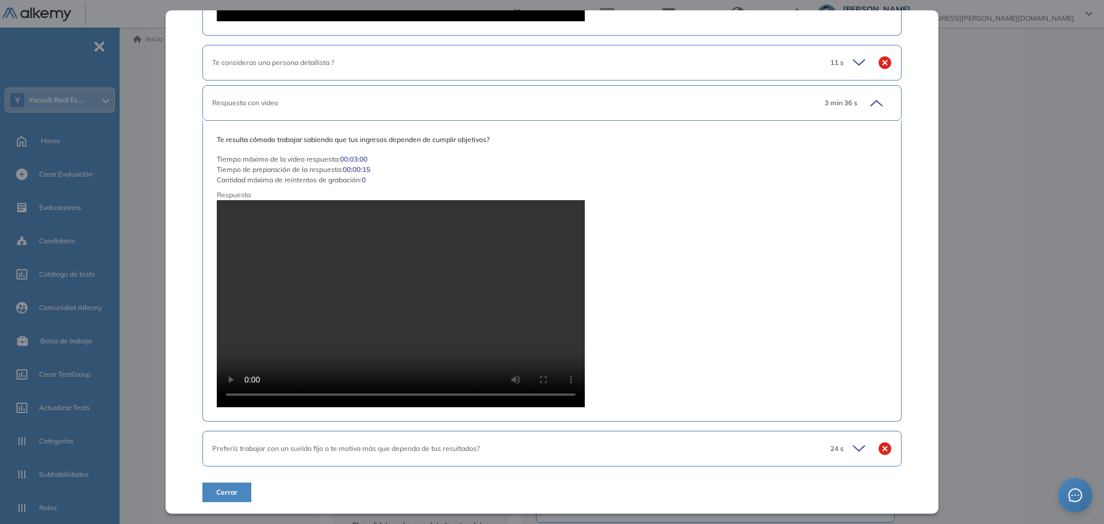
click at [454, 455] on div "Preferís trabajar con un sueldo fijo o te motiva más que dependa de tus resulta…" at bounding box center [551, 449] width 699 height 36
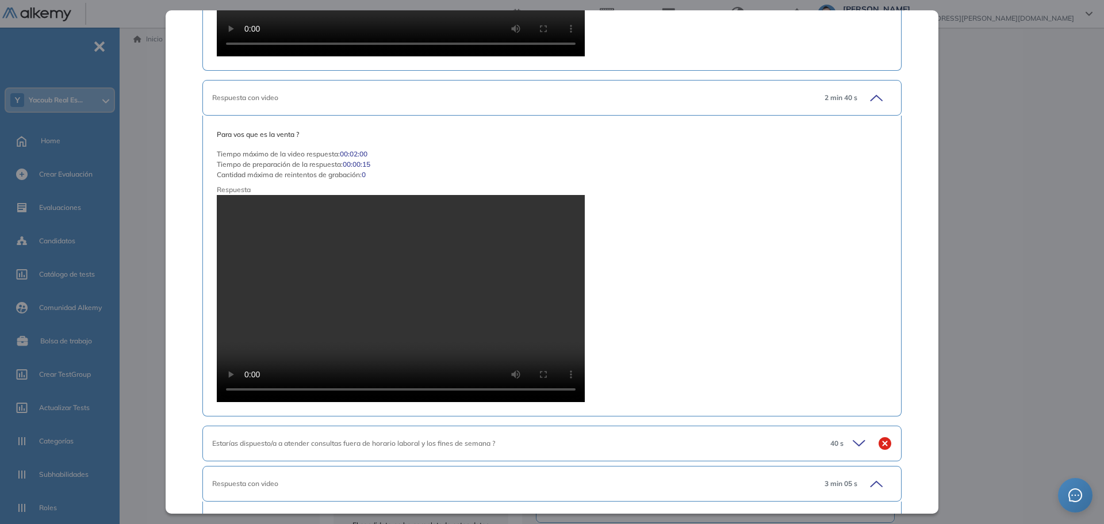
scroll to position [1265, 0]
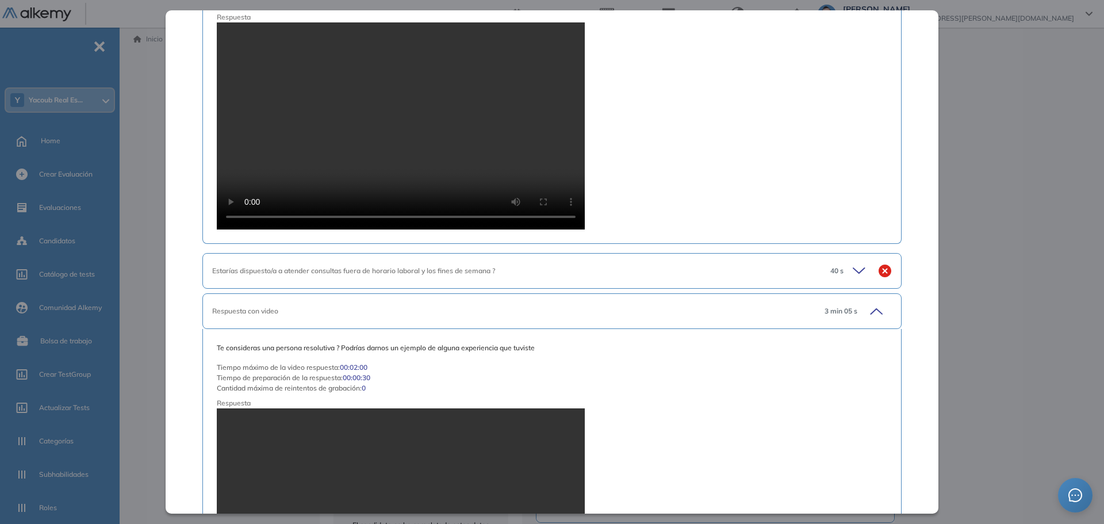
click at [828, 309] on span "3 min 05 s" at bounding box center [840, 311] width 33 height 10
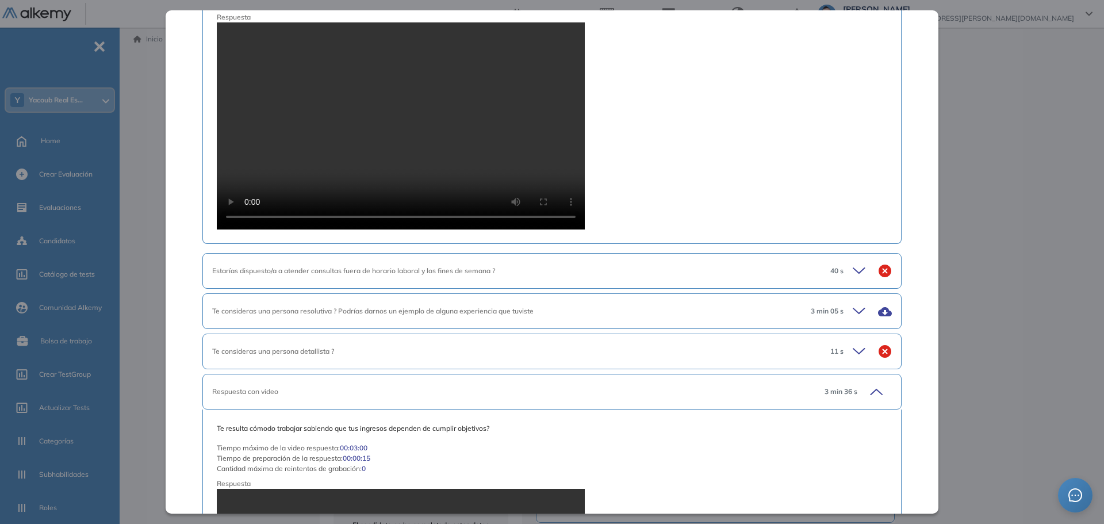
click at [828, 309] on span "3 min 05 s" at bounding box center [827, 311] width 33 height 10
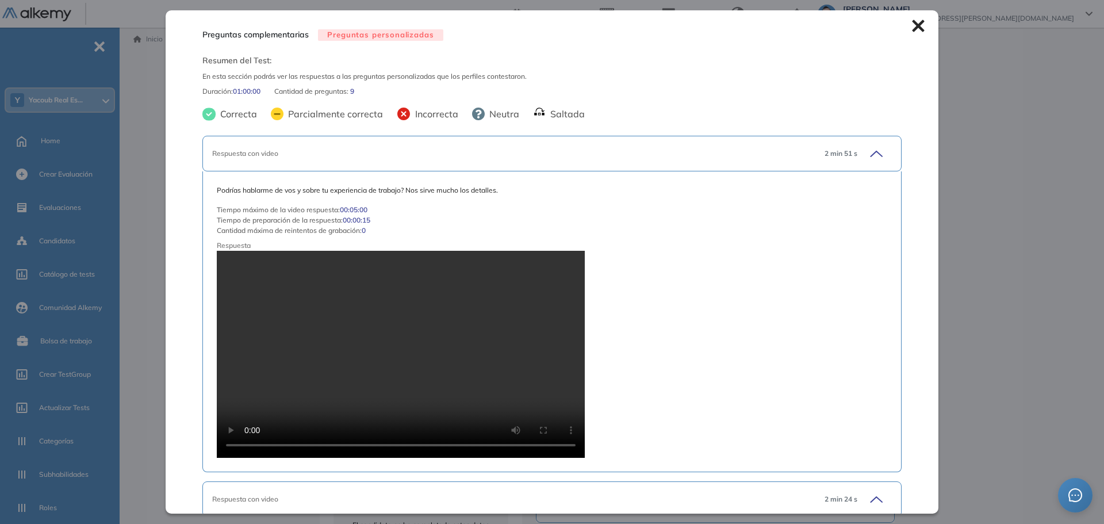
scroll to position [57, 0]
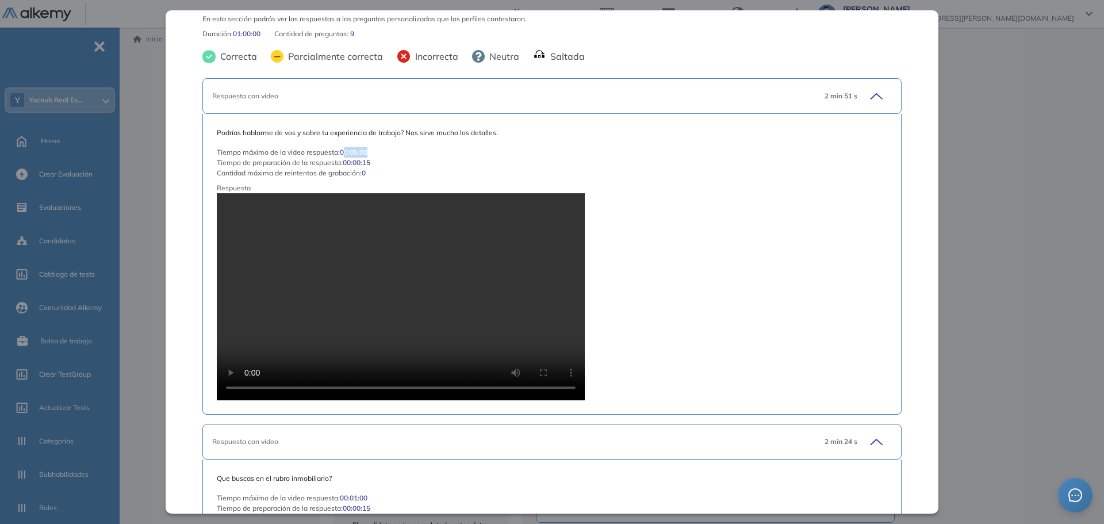
drag, startPoint x: 343, startPoint y: 154, endPoint x: 383, endPoint y: 154, distance: 39.7
click at [383, 154] on div "Tiempo máximo de la video respuesta : 00:05:00" at bounding box center [552, 152] width 670 height 10
drag, startPoint x: 356, startPoint y: 150, endPoint x: 406, endPoint y: 150, distance: 50.0
click at [406, 150] on div "Tiempo máximo de la video respuesta : 00:05:00" at bounding box center [552, 152] width 670 height 10
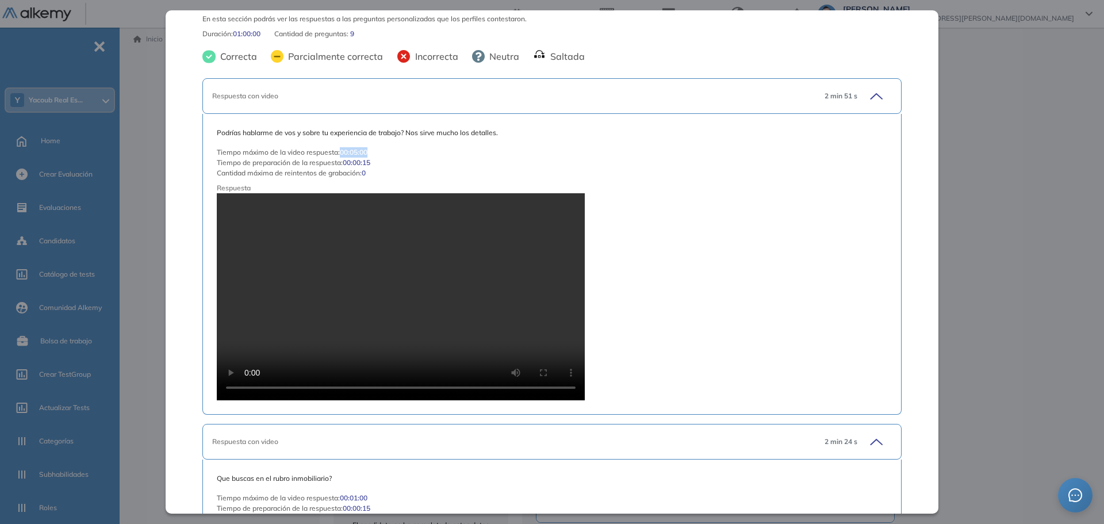
click at [406, 150] on div "Tiempo máximo de la video respuesta : 00:05:00" at bounding box center [552, 152] width 670 height 10
drag, startPoint x: 352, startPoint y: 160, endPoint x: 447, endPoint y: 164, distance: 95.5
click at [447, 164] on div "Tiempo de preparación de la respuesta : 00:00:15" at bounding box center [552, 163] width 670 height 10
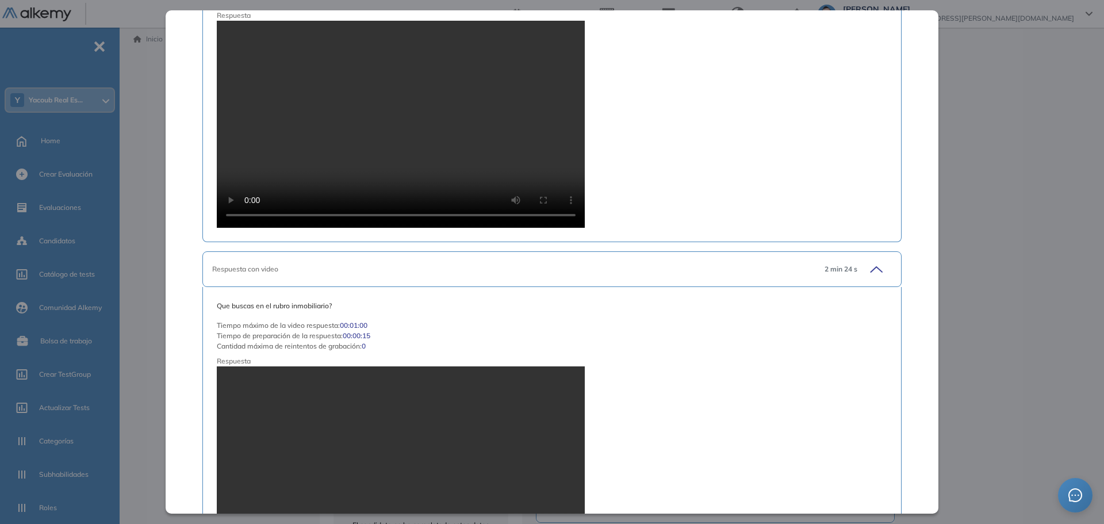
scroll to position [345, 0]
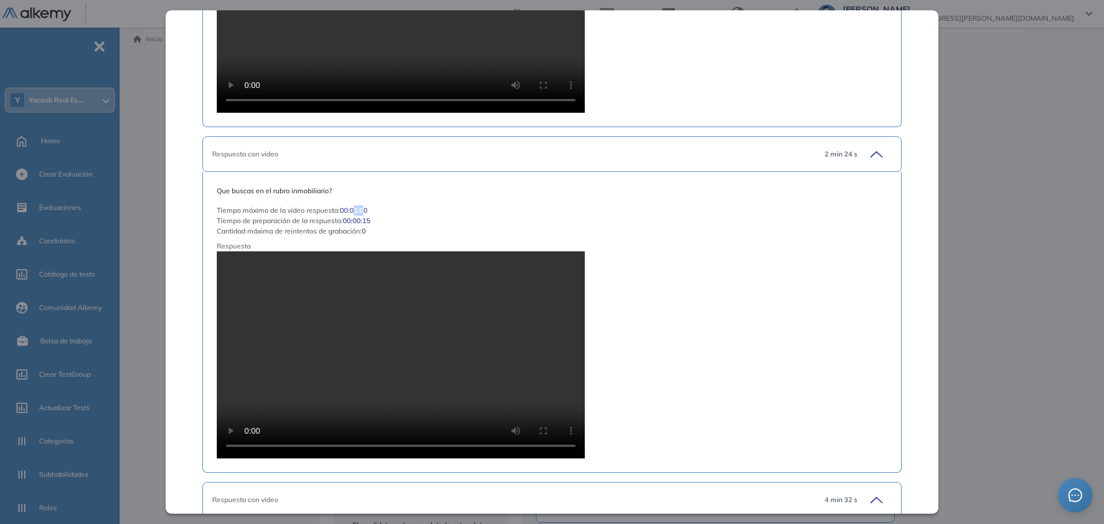
drag, startPoint x: 355, startPoint y: 211, endPoint x: 366, endPoint y: 211, distance: 11.5
click at [365, 211] on span "00:01:00" at bounding box center [354, 210] width 28 height 10
click at [710, 229] on div "Cantidad máxima de reintentos de grabación : 0" at bounding box center [552, 231] width 670 height 10
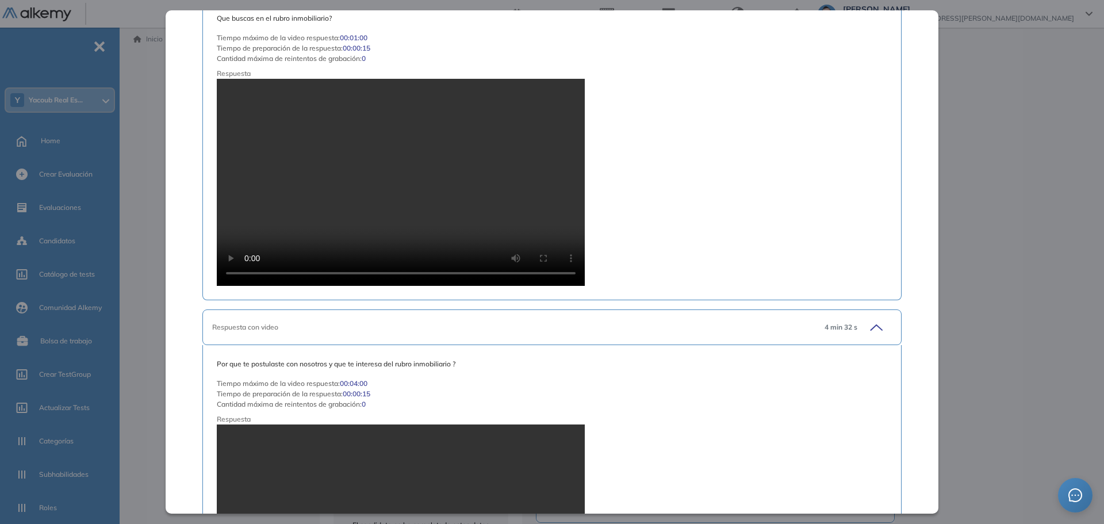
scroll to position [575, 0]
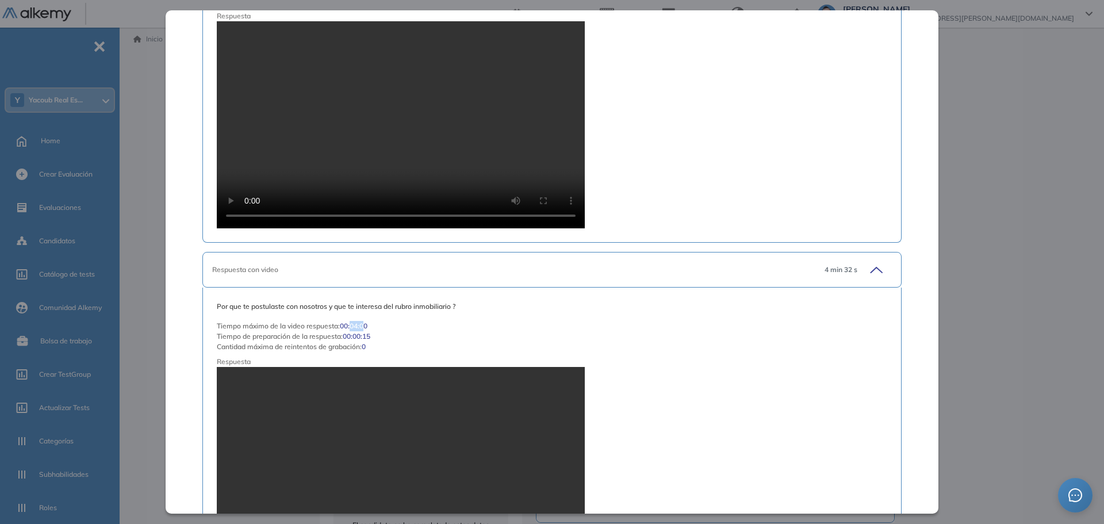
drag, startPoint x: 351, startPoint y: 328, endPoint x: 366, endPoint y: 332, distance: 14.8
click at [366, 331] on div "Tiempo máximo de la video respuesta : 00:04:00 Tiempo de preparación de la resp…" at bounding box center [552, 336] width 670 height 31
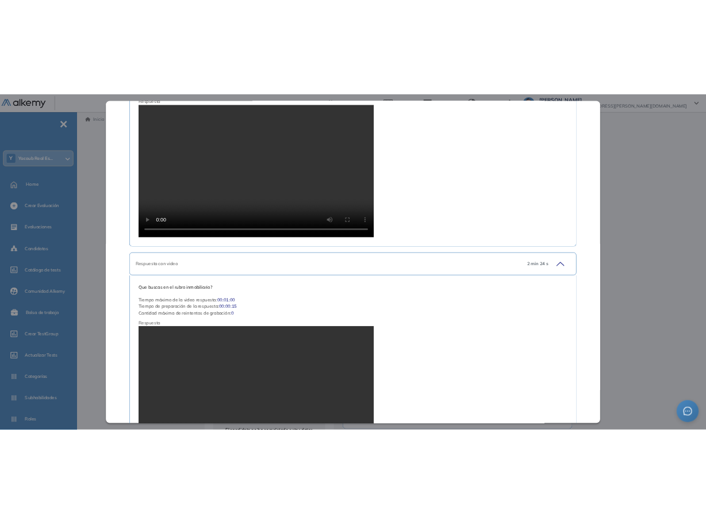
scroll to position [5, 0]
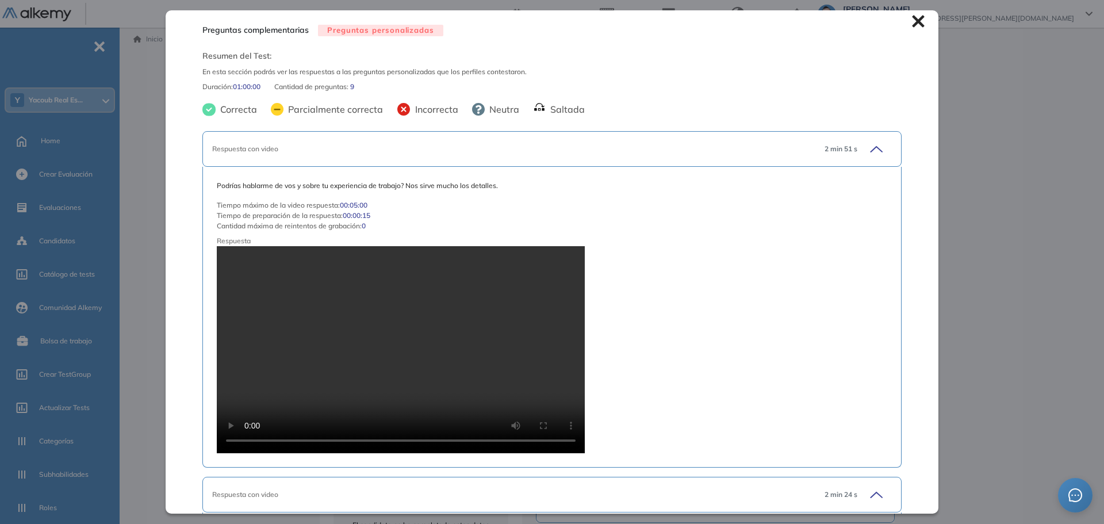
drag, startPoint x: 1094, startPoint y: 187, endPoint x: 1062, endPoint y: 199, distance: 33.8
click at [1094, 186] on div "Inicio Alkymetrics Evaluaciones Dashboard Candidato Preguntas complementarias P…" at bounding box center [614, 393] width 980 height 731
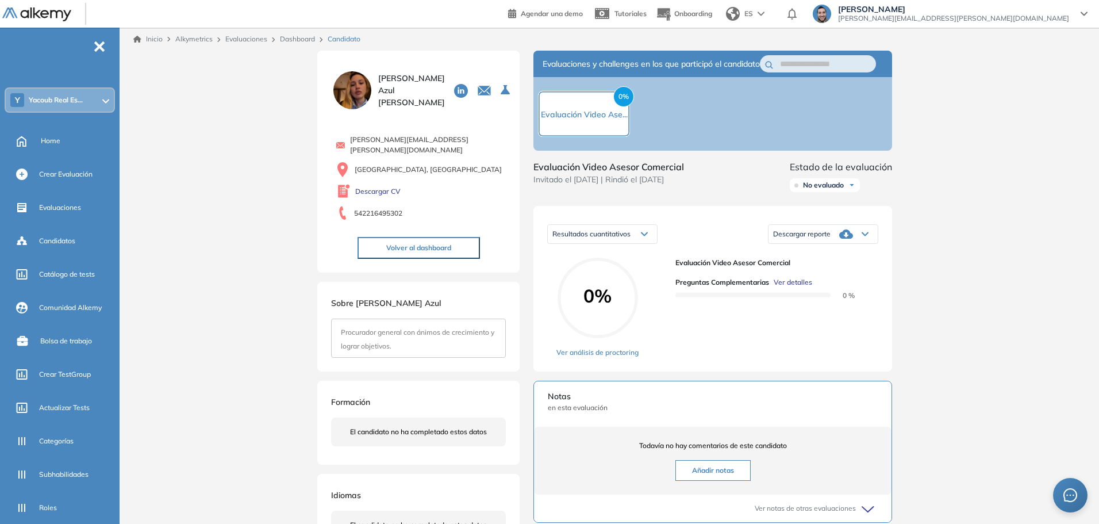
click at [947, 208] on div "Inicio Alkymetrics Evaluaciones Dashboard Candidato Duración : 00:00:00 Cantida…" at bounding box center [611, 393] width 975 height 731
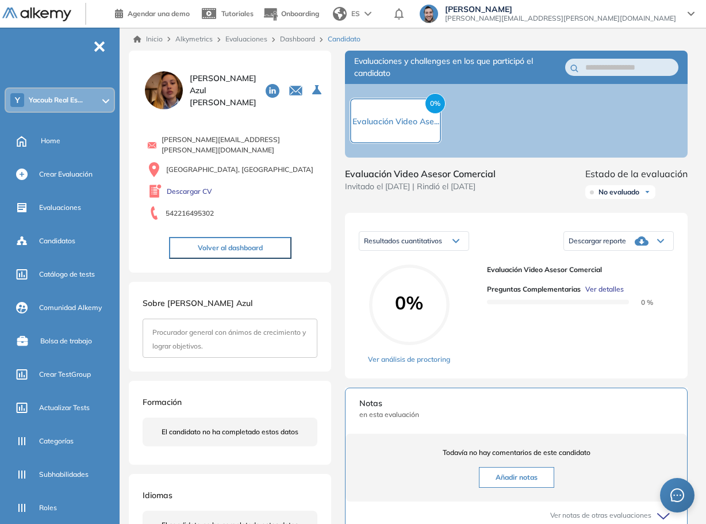
click at [693, 250] on div "Evaluaciones y challenges en los que participó el candidato 0% Evaluación Video…" at bounding box center [516, 395] width 370 height 688
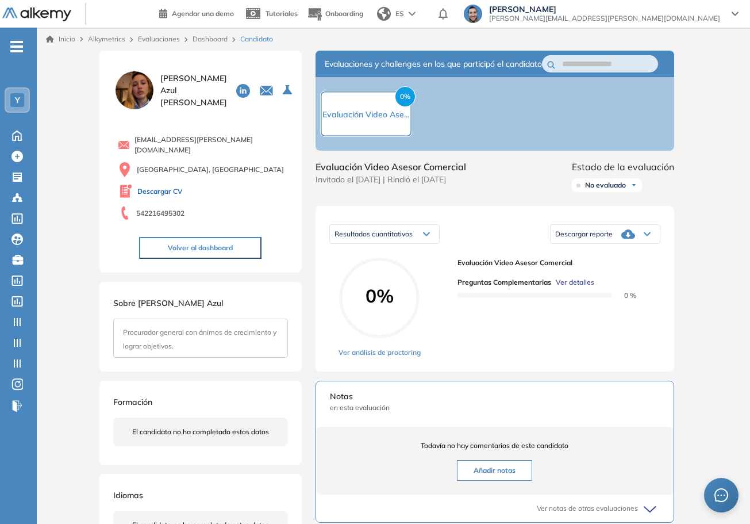
click at [168, 186] on link "Descargar CV" at bounding box center [159, 191] width 45 height 10
